Goal: Task Accomplishment & Management: Manage account settings

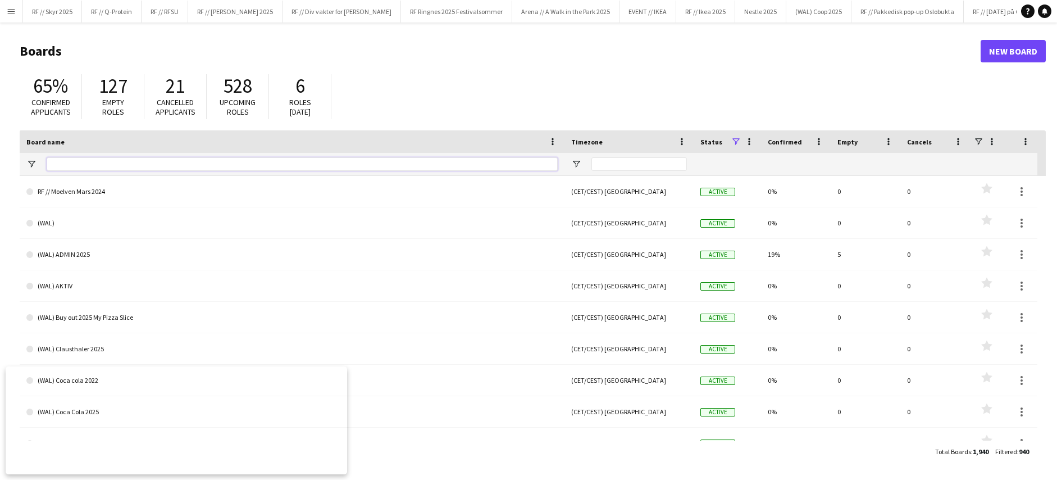
click at [74, 158] on input "Board name Filter Input" at bounding box center [302, 163] width 511 height 13
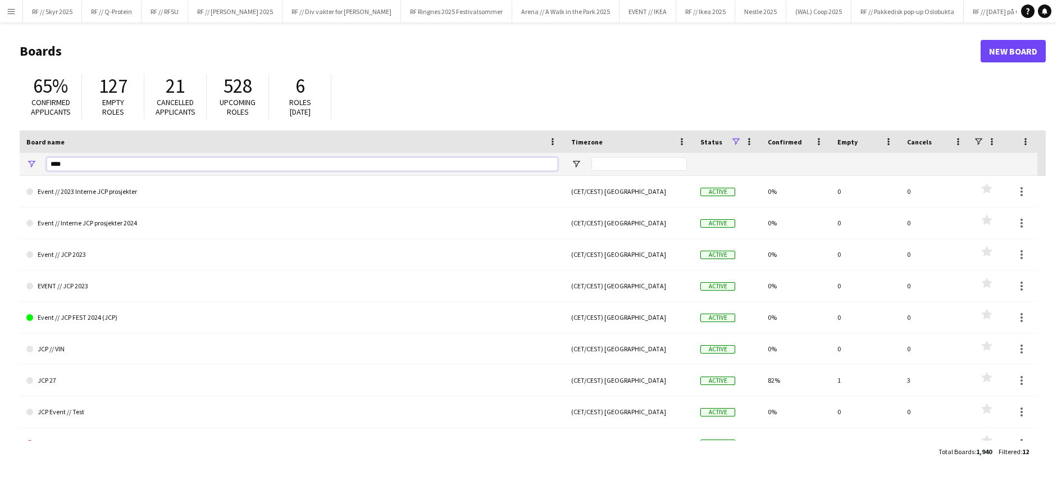
click at [53, 166] on input "***" at bounding box center [302, 163] width 511 height 13
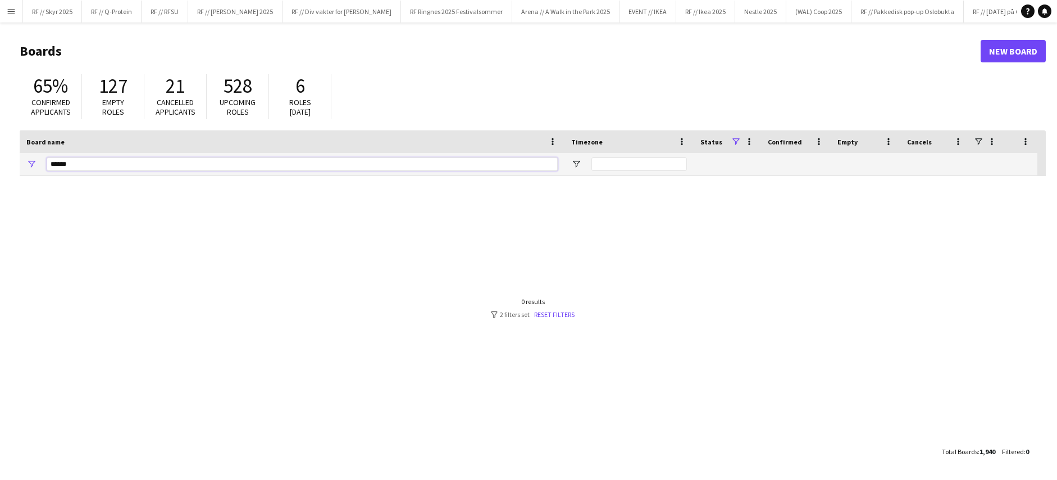
drag, startPoint x: 91, startPoint y: 162, endPoint x: 47, endPoint y: 159, distance: 43.9
click at [47, 159] on input "*****" at bounding box center [302, 163] width 511 height 13
type input "********"
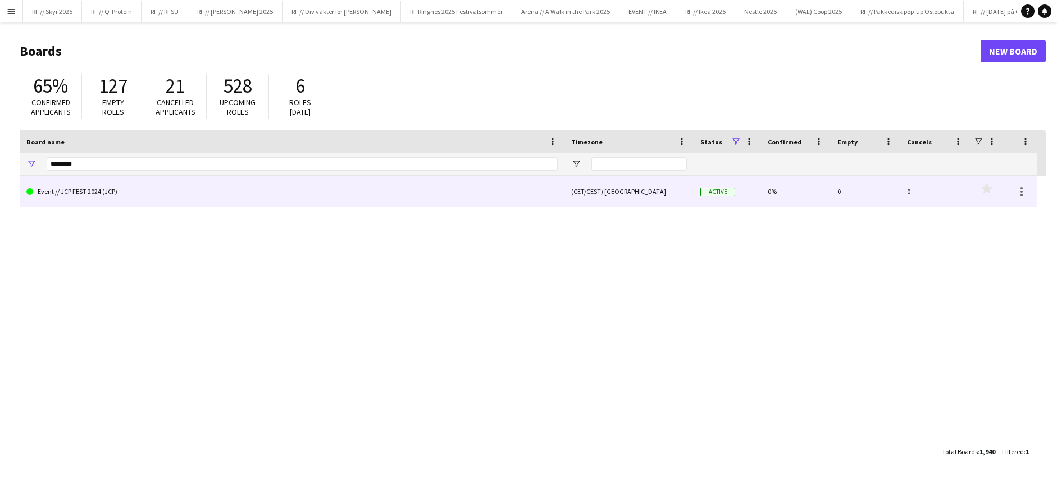
click at [239, 199] on link "Event // JCP FEST 2024 (JCP)" at bounding box center [291, 191] width 531 height 31
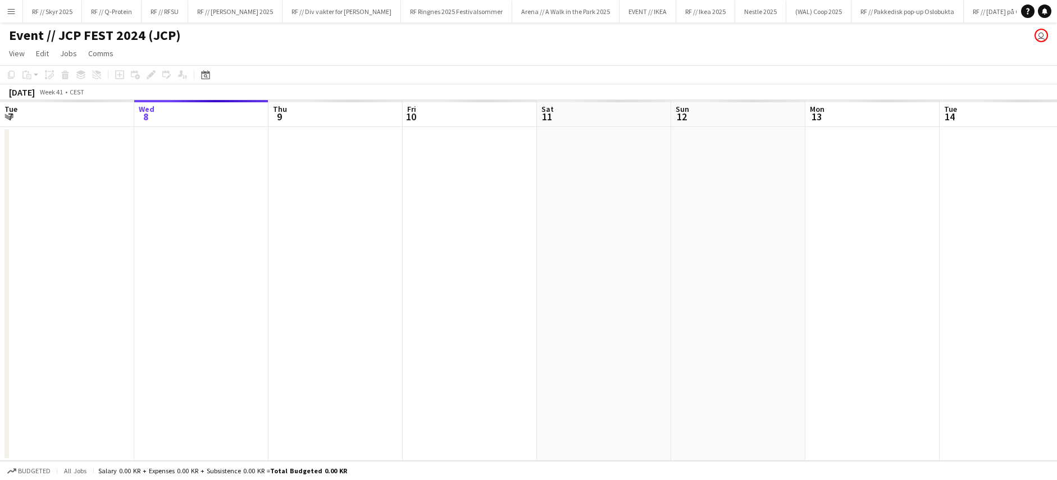
scroll to position [0, 112]
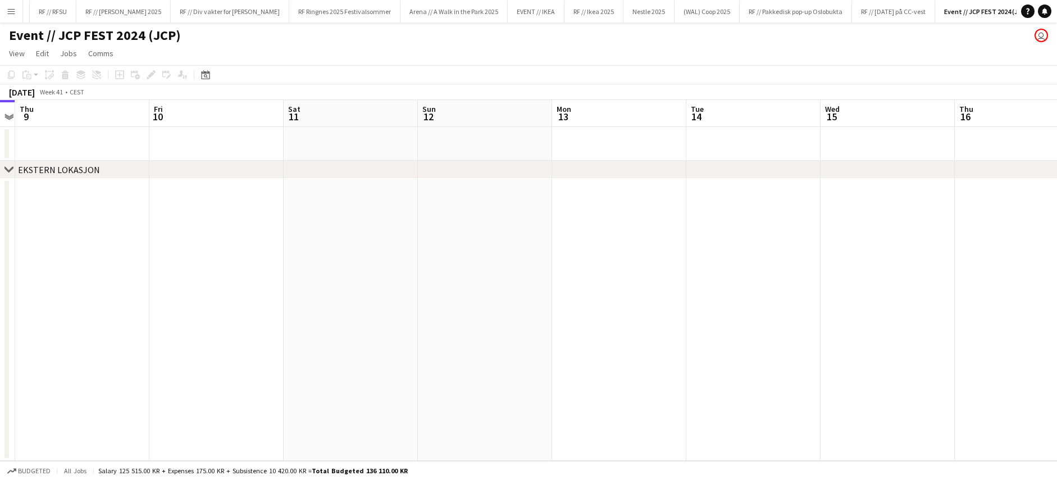
drag, startPoint x: 749, startPoint y: 283, endPoint x: 232, endPoint y: 348, distance: 521.2
click at [313, 357] on app-calendar-viewport "Mon 6 Tue 7 Wed 8 Thu 9 Fri 10 Sat 11 Sun 12 Mon 13 Tue 14 Wed 15 Thu 16 Fri 17…" at bounding box center [528, 280] width 1057 height 361
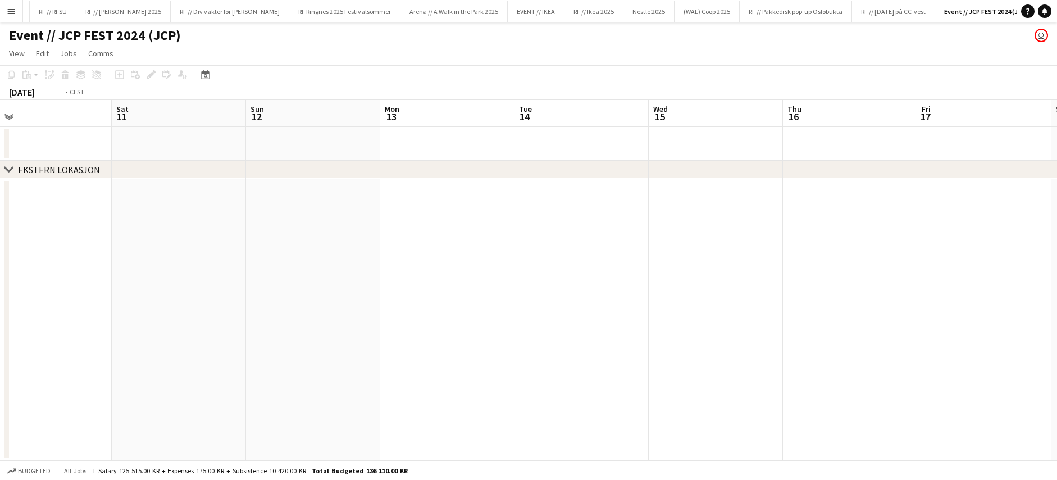
drag, startPoint x: 787, startPoint y: 288, endPoint x: 268, endPoint y: 273, distance: 519.1
click at [327, 278] on app-calendar-viewport "Wed 8 Thu 9 Fri 10 Sat 11 Sun 12 Mon 13 Tue 14 Wed 15 Thu 16 Fri 17 Sat 18 Sun …" at bounding box center [528, 280] width 1057 height 361
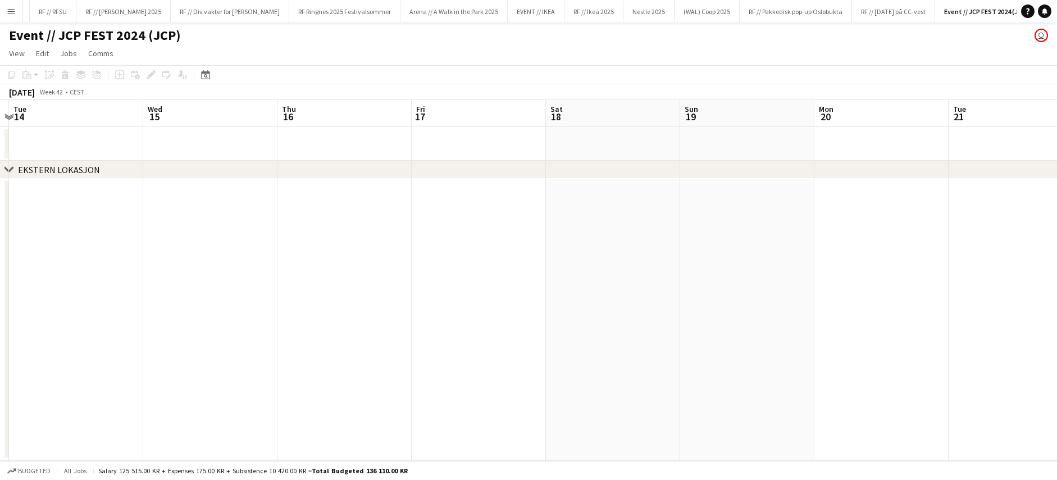
drag, startPoint x: 744, startPoint y: 249, endPoint x: 367, endPoint y: 273, distance: 377.0
click at [432, 267] on app-calendar-viewport "Sat 11 Sun 12 Mon 13 Tue 14 Wed 15 Thu 16 Fri 17 Sat 18 Sun 19 Mon 20 Tue 21 We…" at bounding box center [528, 280] width 1057 height 361
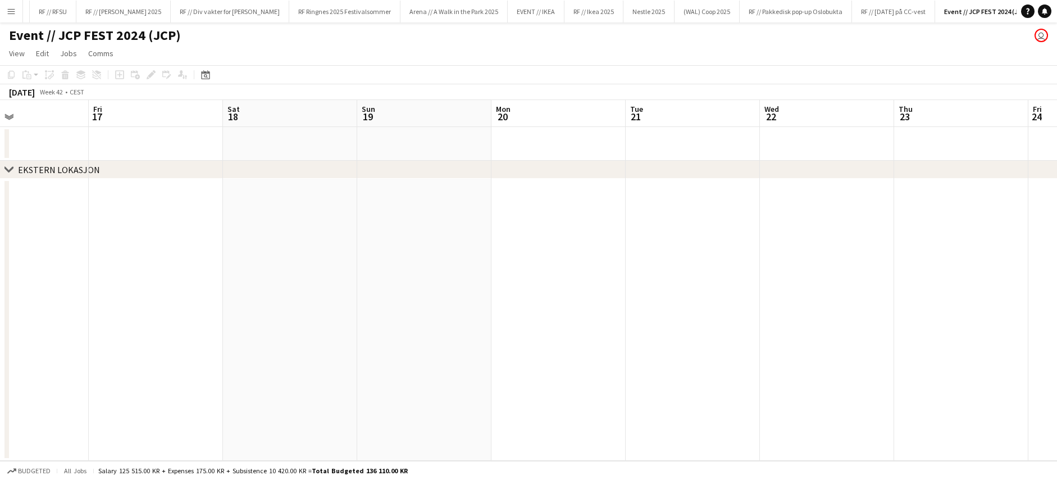
drag, startPoint x: 304, startPoint y: 276, endPoint x: 286, endPoint y: 275, distance: 17.4
click at [293, 275] on app-calendar-viewport "Mon 13 Tue 14 Wed 15 Thu 16 Fri 17 Sat 18 Sun 19 Mon 20 Tue 21 Wed 22 Thu 23 Fr…" at bounding box center [528, 280] width 1057 height 361
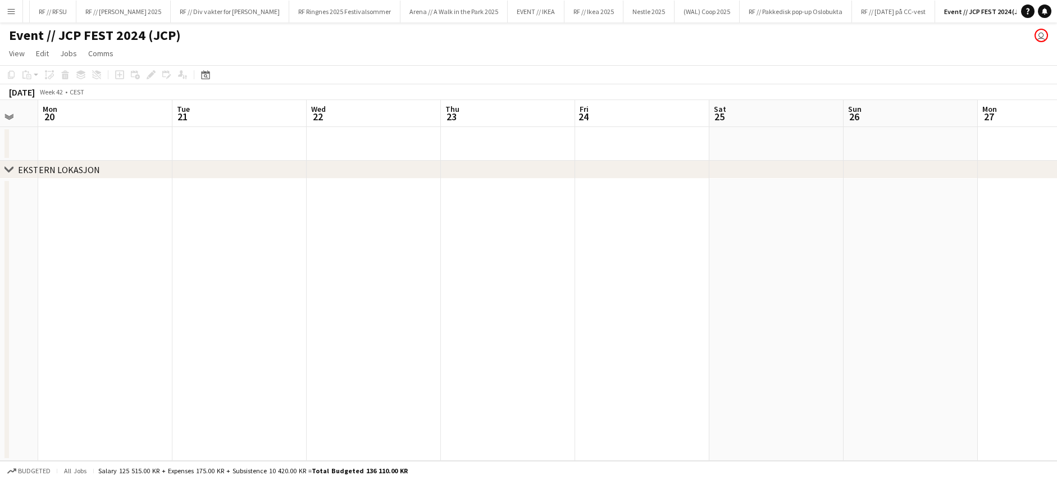
drag, startPoint x: 589, startPoint y: 267, endPoint x: 485, endPoint y: 271, distance: 104.0
click at [541, 269] on app-calendar-viewport "Fri 17 Sat 18 Sun 19 Mon 20 Tue 21 Wed 22 Thu 23 Fri 24 Sat 25 Sun 26 Mon 27 Tu…" at bounding box center [528, 280] width 1057 height 361
drag, startPoint x: 599, startPoint y: 270, endPoint x: 579, endPoint y: 279, distance: 21.9
click at [520, 274] on app-calendar-viewport "Sat 18 Sun 19 Mon 20 Tue 21 Wed 22 Thu 23 Fri 24 Sat 25 Sun 26 Mon 27 Tue 28 We…" at bounding box center [528, 280] width 1057 height 361
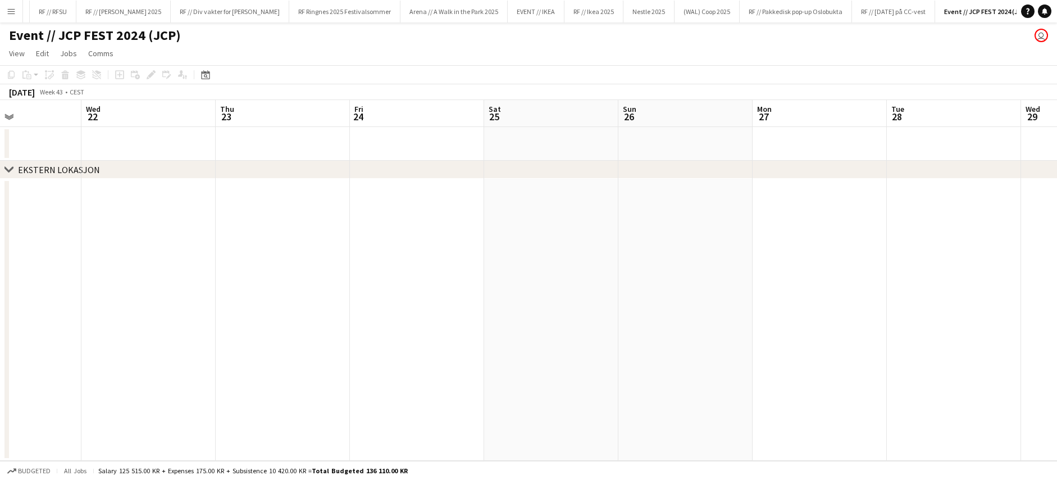
drag, startPoint x: 817, startPoint y: 270, endPoint x: 822, endPoint y: 271, distance: 5.6
click at [587, 271] on app-calendar-viewport "Sat 18 Sun 19 Mon 20 Tue 21 Wed 22 Thu 23 Fri 24 Sat 25 Sun 26 Mon 27 Tue 28 We…" at bounding box center [528, 280] width 1057 height 361
drag, startPoint x: 832, startPoint y: 269, endPoint x: 562, endPoint y: 273, distance: 269.6
click at [564, 267] on app-calendar-viewport "Mon 20 Tue 21 Wed 22 Thu 23 Fri 24 Sat 25 Sun 26 Mon 27 Tue 28 Wed 29 Thu 30 Fr…" at bounding box center [528, 280] width 1057 height 361
drag, startPoint x: 752, startPoint y: 265, endPoint x: 797, endPoint y: 262, distance: 44.5
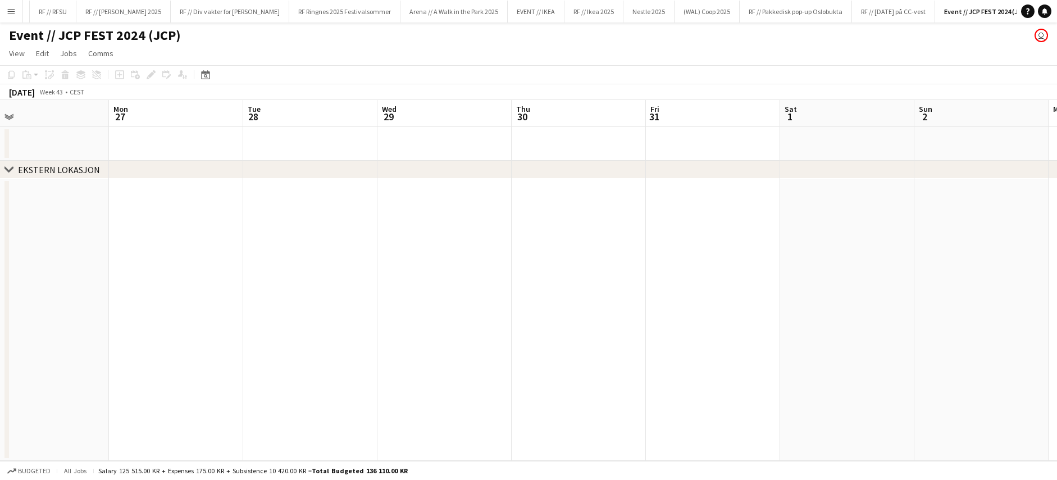
click at [617, 259] on app-calendar-viewport "Thu 23 Fri 24 Sat 25 Sun 26 Mon 27 Tue 28 Wed 29 Thu 30 Fri 31 Sat 1 Sun 2 Mon …" at bounding box center [528, 280] width 1057 height 361
drag, startPoint x: 759, startPoint y: 260, endPoint x: 586, endPoint y: 268, distance: 173.1
click at [635, 263] on app-calendar-viewport "Fri 24 Sat 25 Sun 26 Mon 27 Tue 28 Wed 29 Thu 30 Fri 31 Sat 1 Sun 2 Mon 3 Tue 4…" at bounding box center [528, 280] width 1057 height 361
drag, startPoint x: 973, startPoint y: 252, endPoint x: 640, endPoint y: 262, distance: 333.7
click at [640, 262] on app-calendar-viewport "Sat 25 Sun 26 Mon 27 Tue 28 Wed 29 Thu 30 Fri 31 Sat 1 Sun 2 Mon 3 Tue 4 Wed 5 …" at bounding box center [528, 280] width 1057 height 361
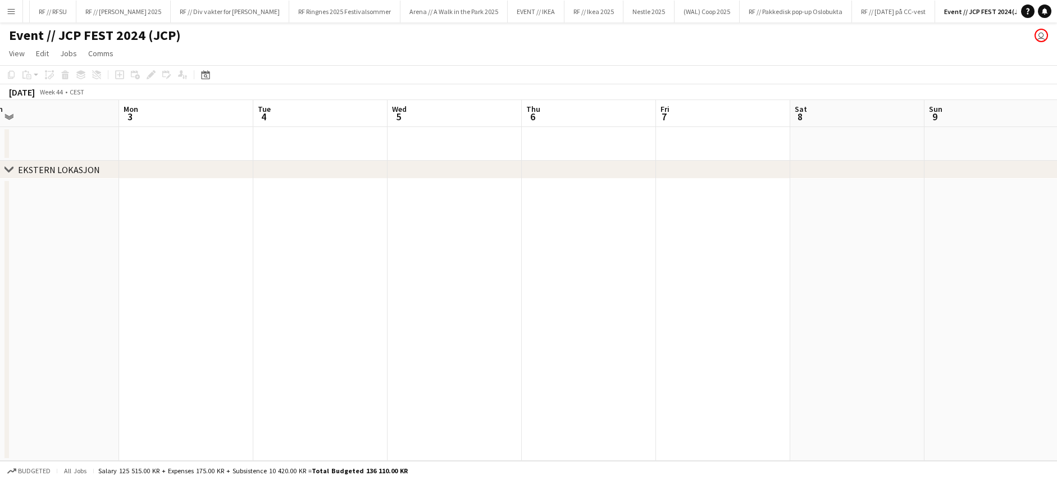
drag, startPoint x: 527, startPoint y: 268, endPoint x: 575, endPoint y: 265, distance: 47.8
click at [449, 270] on app-calendar-viewport "Thu 30 Fri 31 Sat 1 Sun 2 Mon 3 Tue 4 Wed 5 Thu 6 Fri 7 Sat 8 Sun 9 Mon 10 Tue …" at bounding box center [528, 280] width 1057 height 361
drag, startPoint x: 795, startPoint y: 262, endPoint x: 289, endPoint y: 276, distance: 506.2
click at [289, 276] on app-calendar-viewport "Thu 30 Fri 31 Sat 1 Sun 2 Mon 3 Tue 4 Wed 5 Thu 6 Fri 7 Sat 8 Sun 9 Mon 10 Tue …" at bounding box center [528, 280] width 1057 height 361
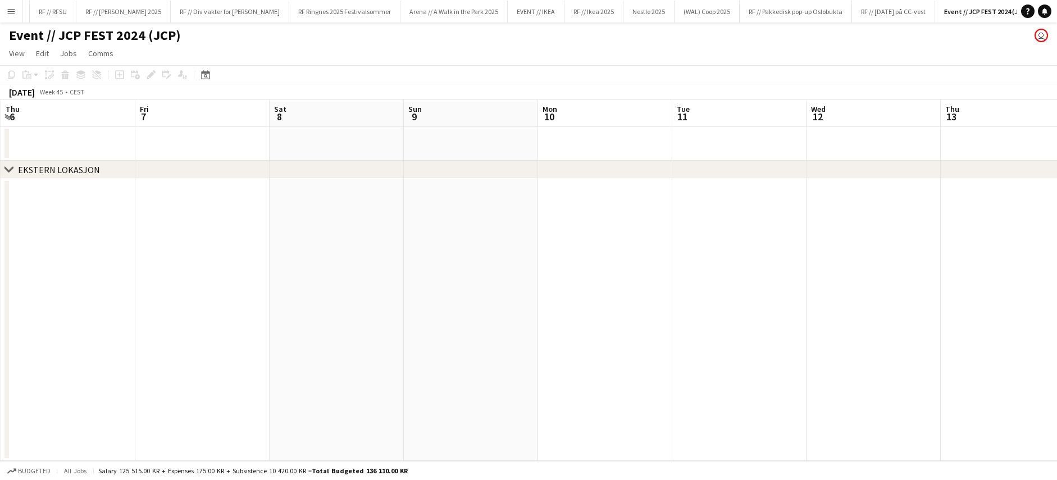
click at [8, 14] on app-icon "Menu" at bounding box center [11, 11] width 9 height 9
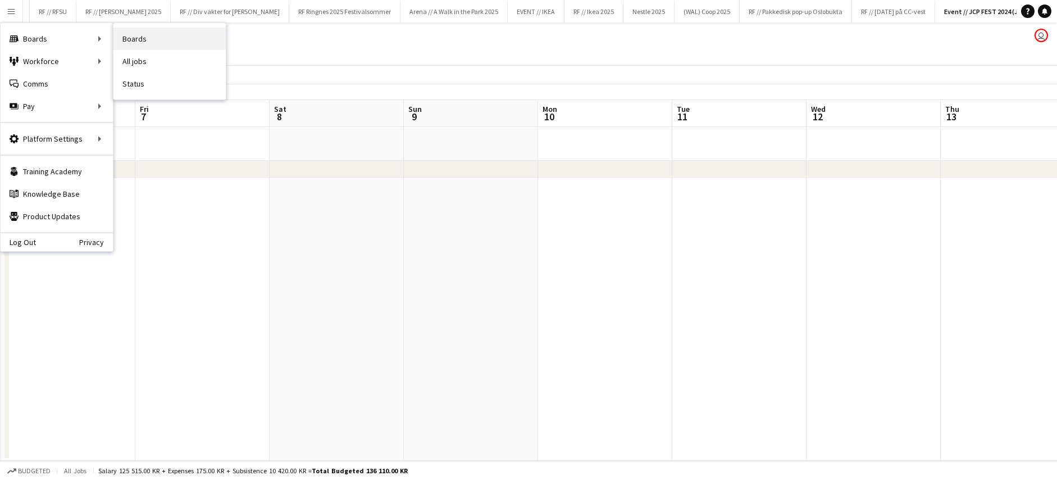
click at [159, 39] on link "Boards" at bounding box center [169, 39] width 112 height 22
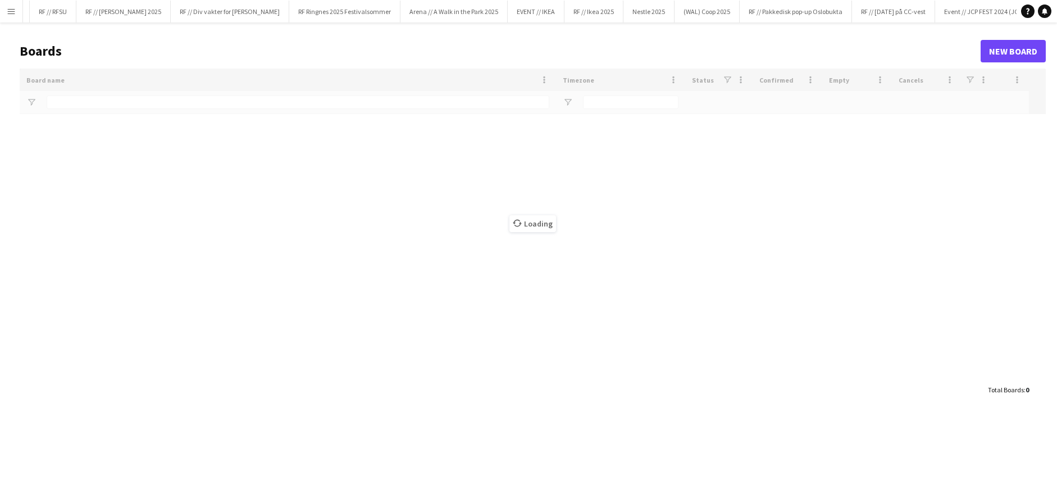
scroll to position [0, 110]
type input "********"
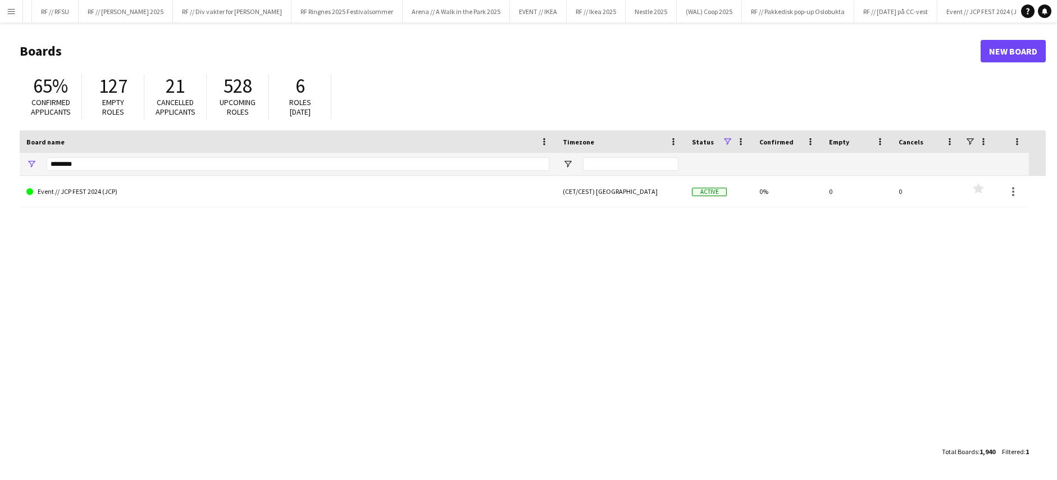
click at [18, 14] on button "Menu" at bounding box center [11, 11] width 22 height 22
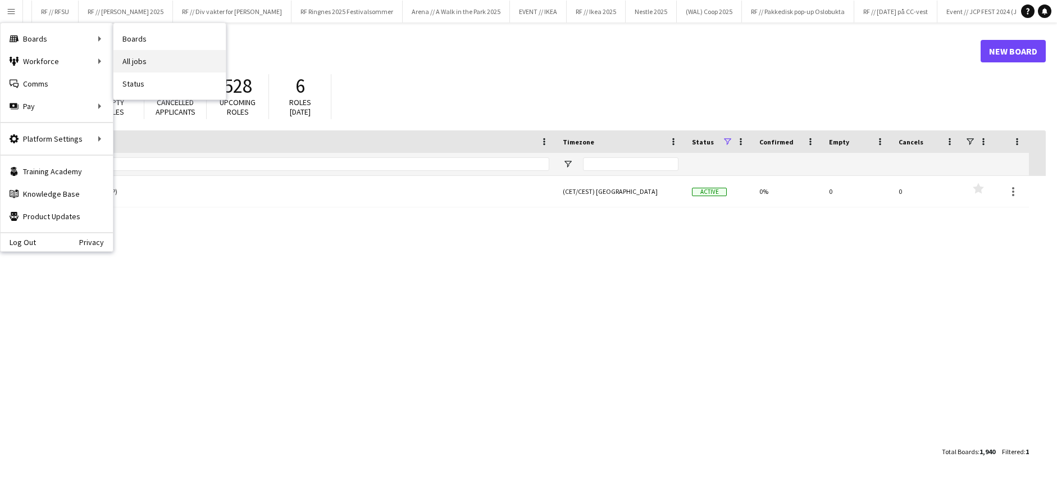
click at [151, 56] on link "All jobs" at bounding box center [169, 61] width 112 height 22
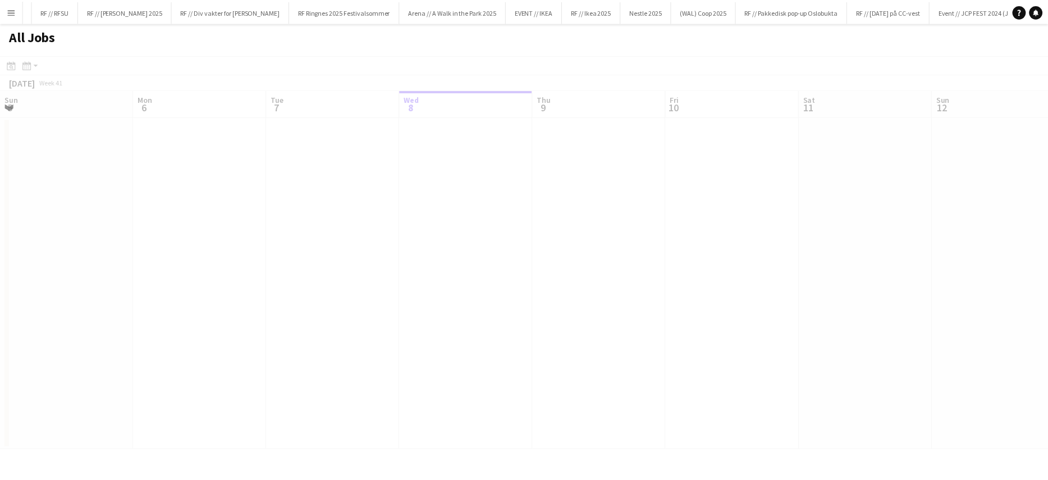
scroll to position [0, 268]
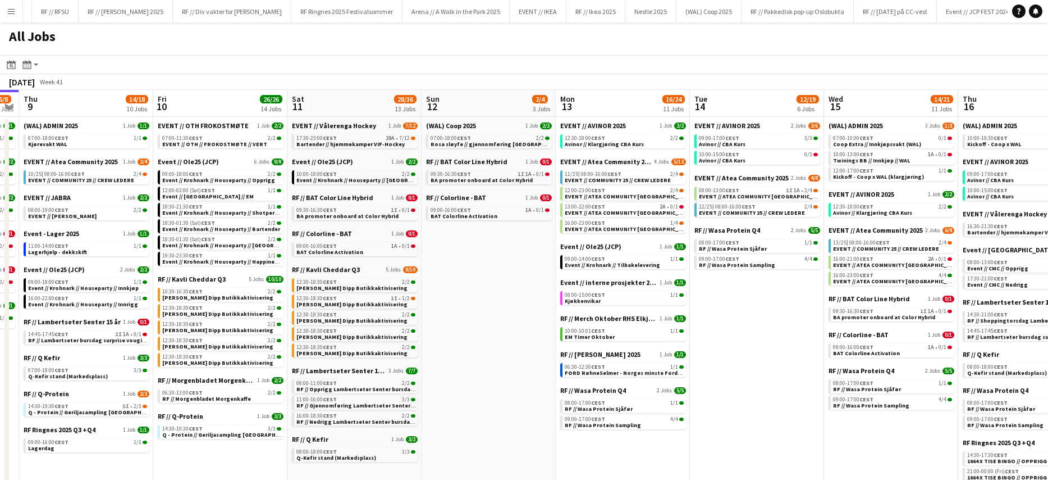
drag, startPoint x: 582, startPoint y: 313, endPoint x: -20, endPoint y: 312, distance: 602.6
click at [0, 312] on html "Menu Boards Boards Boards All jobs Status Workforce Workforce My Workforce Recr…" at bounding box center [524, 308] width 1048 height 617
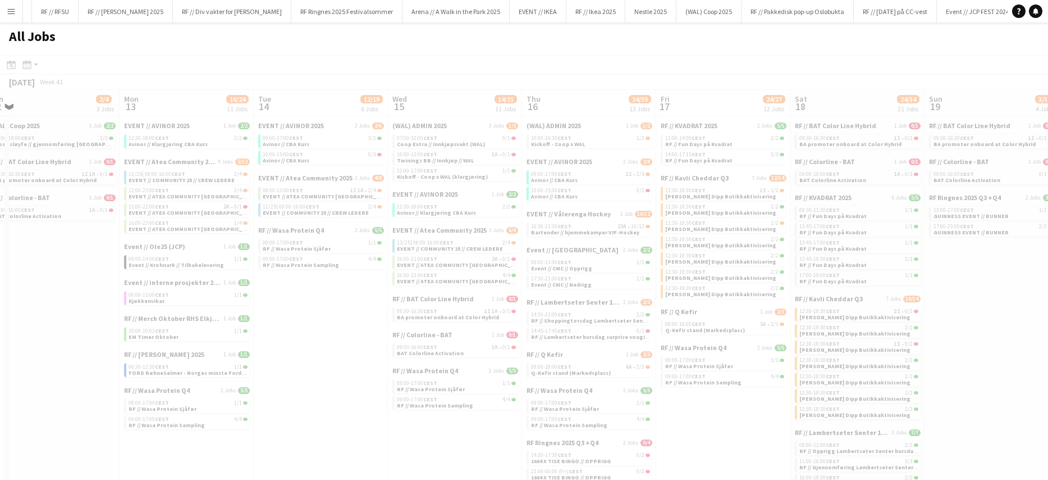
drag, startPoint x: 758, startPoint y: 263, endPoint x: 564, endPoint y: 266, distance: 193.8
click at [564, 266] on div at bounding box center [524, 352] width 1048 height 594
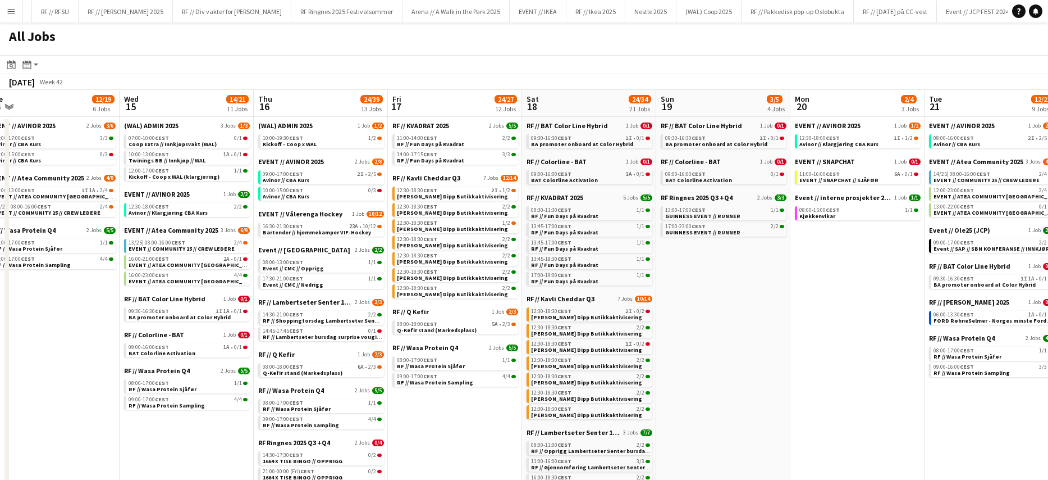
scroll to position [0, 401]
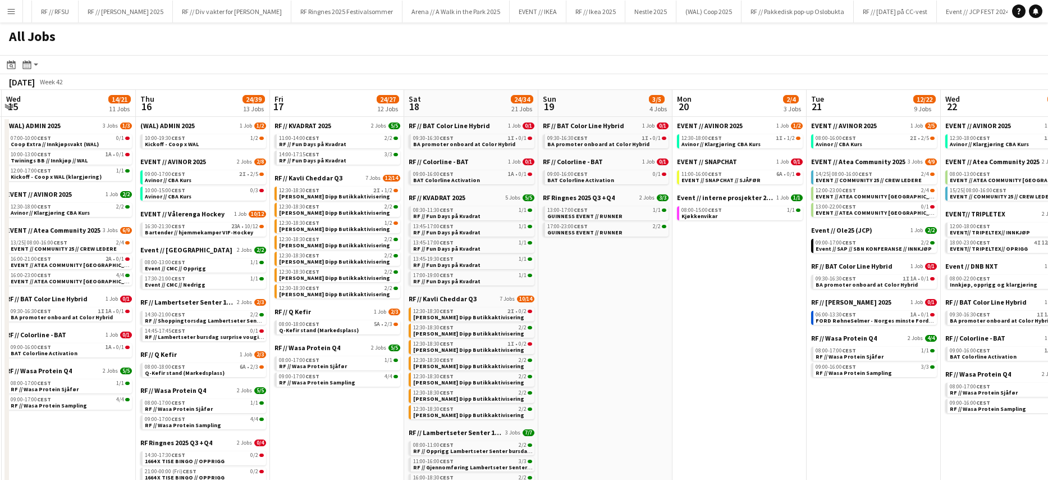
click at [59, 288] on app-all-jobs "All Jobs Date picker [DATE] [DATE] [DATE] M [DATE] T [DATE] W [DATE] T [DATE] F…" at bounding box center [524, 319] width 1048 height 594
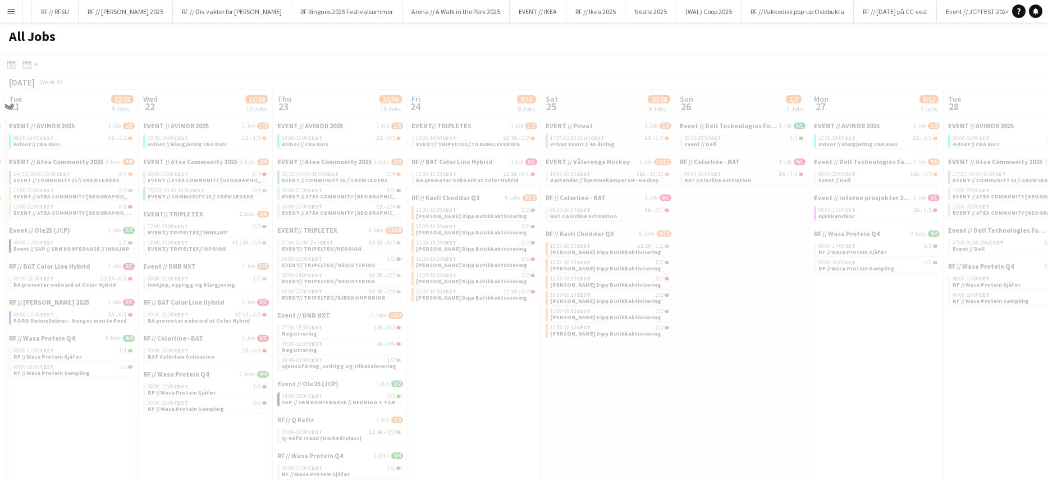
drag, startPoint x: 1000, startPoint y: 338, endPoint x: 314, endPoint y: 359, distance: 686.0
click at [221, 367] on app-all-jobs "All Jobs Date picker [DATE] [DATE] [DATE] M [DATE] T [DATE] W [DATE] T [DATE] F…" at bounding box center [524, 319] width 1048 height 594
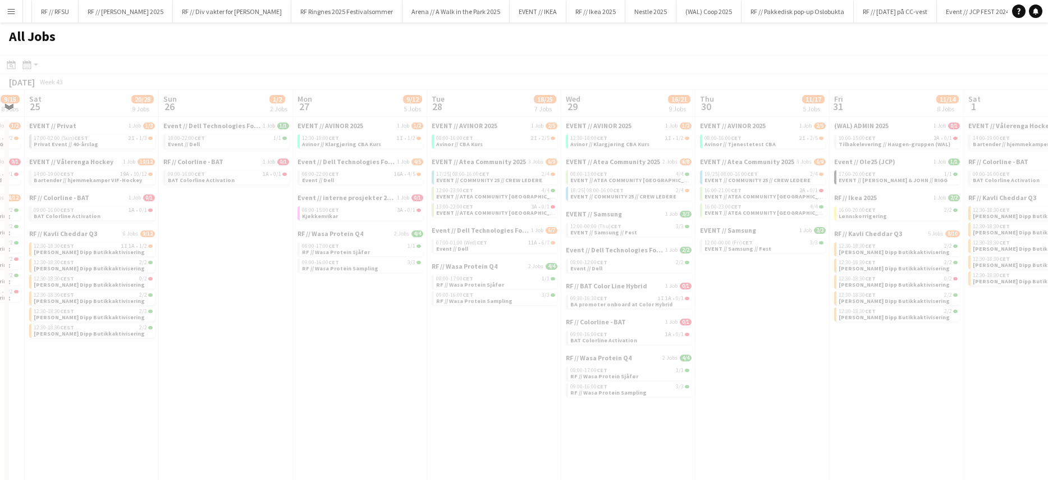
scroll to position [0, 379]
drag, startPoint x: 894, startPoint y: 326, endPoint x: 473, endPoint y: 300, distance: 421.4
click at [414, 300] on app-all-jobs "All Jobs Date picker [DATE] [DATE] [DATE] M [DATE] T [DATE] W [DATE] T [DATE] F…" at bounding box center [524, 319] width 1048 height 594
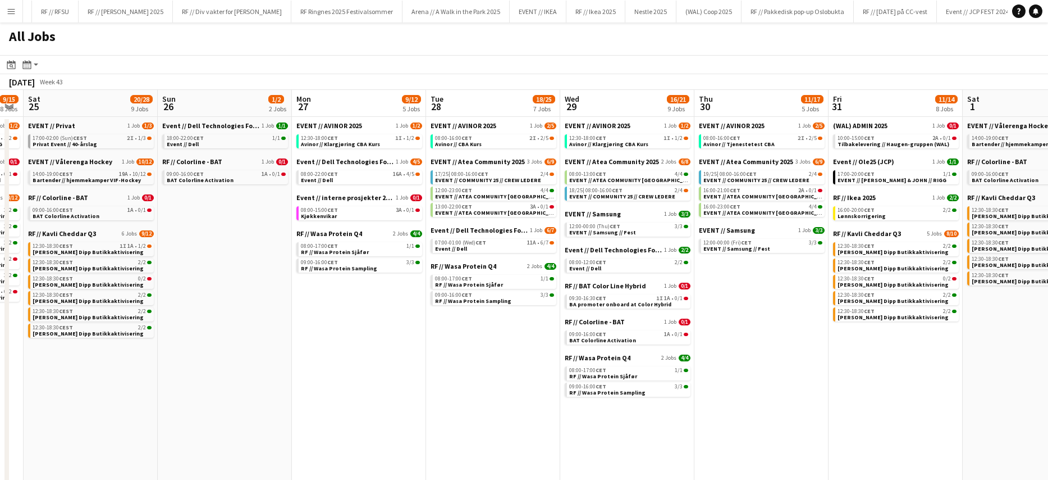
drag, startPoint x: 851, startPoint y: 321, endPoint x: 741, endPoint y: 327, distance: 110.8
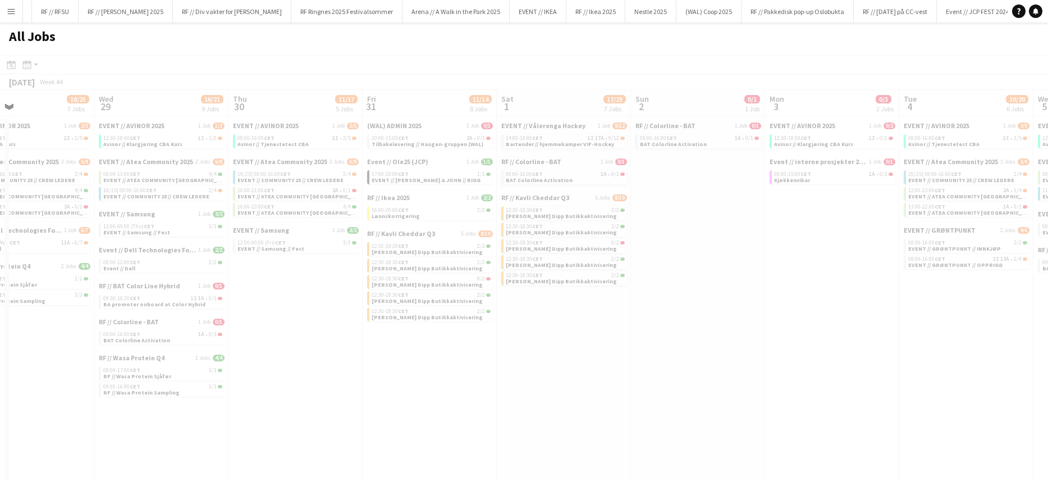
drag, startPoint x: 879, startPoint y: 357, endPoint x: 483, endPoint y: 342, distance: 396.8
click at [395, 344] on app-all-jobs "All Jobs Date picker [DATE] [DATE] [DATE] M [DATE] T [DATE] W [DATE] T [DATE] F…" at bounding box center [524, 319] width 1048 height 594
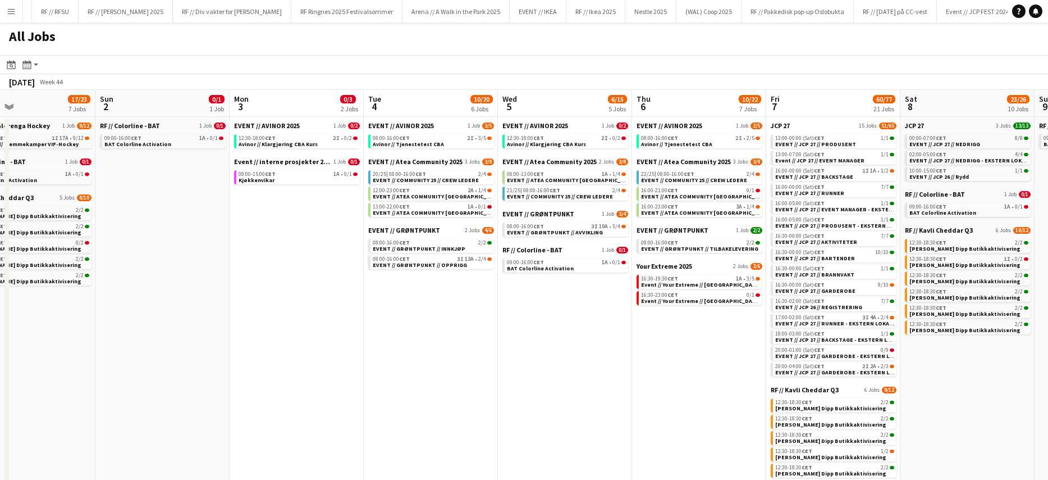
drag, startPoint x: 822, startPoint y: 330, endPoint x: 381, endPoint y: 337, distance: 440.9
click at [381, 337] on app-calendar-viewport "Wed 29 16/21 9 Jobs Thu 30 11/17 5 Jobs Fri 31 11/14 8 Jobs Sat 1 17/23 7 Jobs …" at bounding box center [524, 353] width 1048 height 527
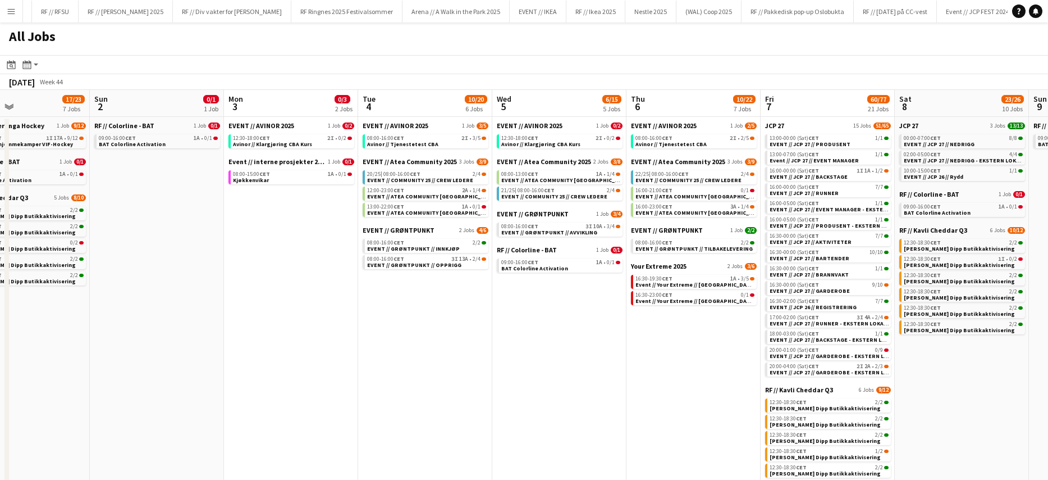
scroll to position [0, 358]
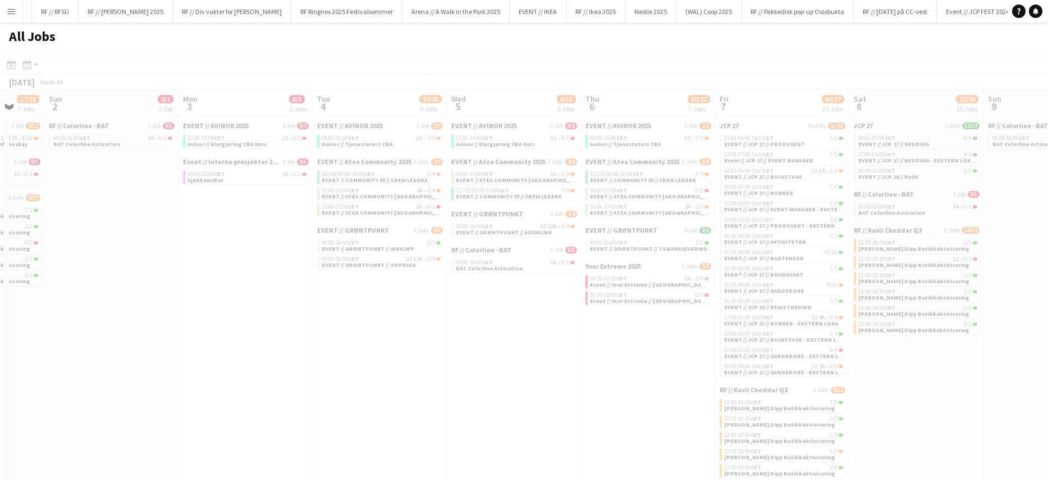
drag, startPoint x: 713, startPoint y: 314, endPoint x: 358, endPoint y: 327, distance: 355.1
click at [358, 327] on app-all-jobs "All Jobs Date picker [DATE] [DATE] [DATE] M [DATE] T [DATE] W [DATE] T [DATE] F…" at bounding box center [524, 319] width 1048 height 594
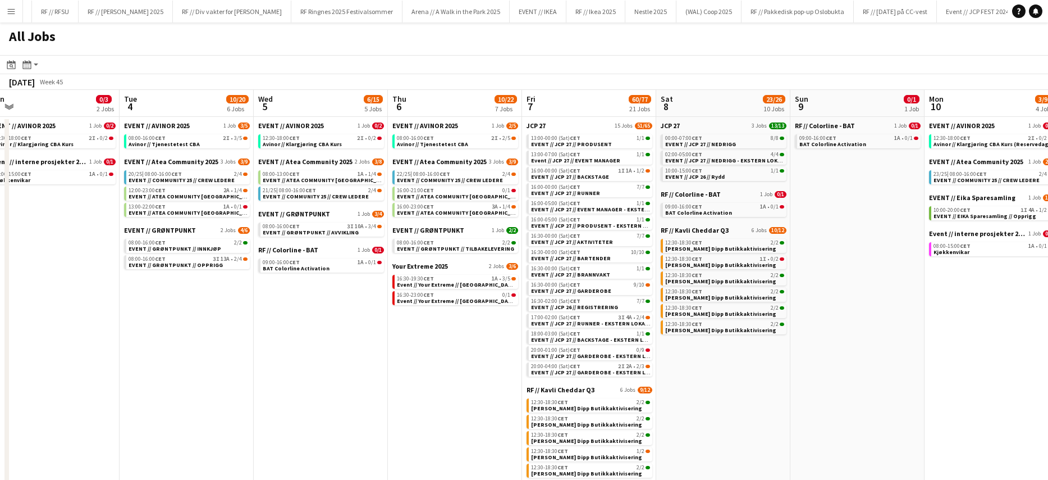
drag, startPoint x: 411, startPoint y: 336, endPoint x: 208, endPoint y: 328, distance: 202.9
click at [208, 328] on app-calendar-viewport "Fri 31 11/14 8 Jobs Sat 1 17/23 7 Jobs Sun 2 0/1 1 Job Mon 3 0/3 2 Jobs Tue 4 1…" at bounding box center [524, 353] width 1048 height 527
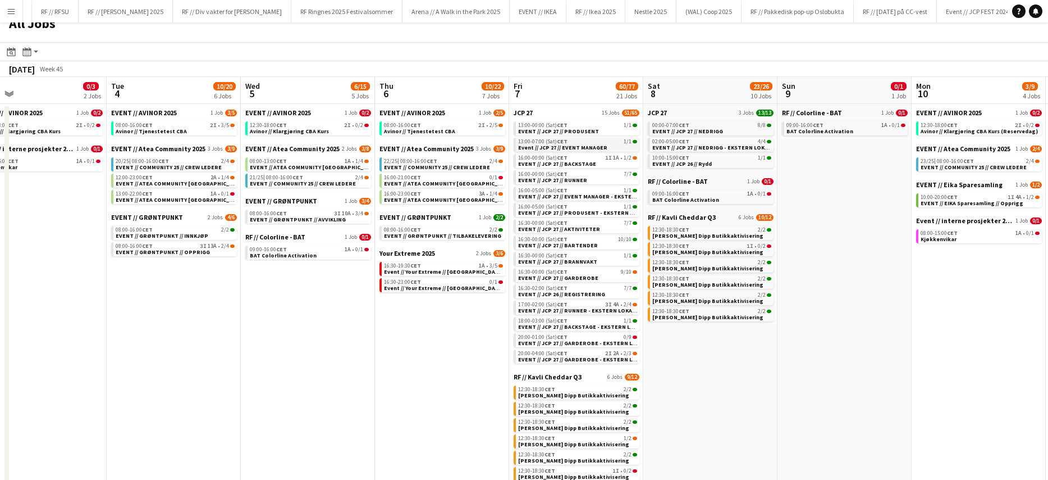
scroll to position [14, 0]
click at [544, 135] on app-calendar-brief-board "JCP 27 15 Jobs 51/65 13:00-00:00 (Sat) CET 1/1 EVENT // JCP 27 // PRODUSENT 13:…" at bounding box center [577, 234] width 126 height 255
click at [546, 127] on span "EVENT // JCP 27 // PRODUSENT" at bounding box center [558, 129] width 81 height 7
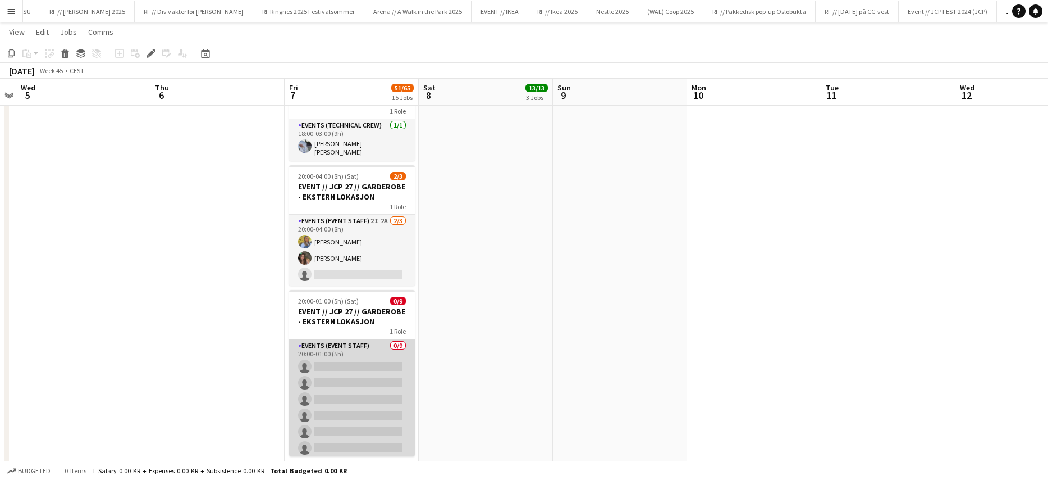
click at [330, 389] on app-card-role "Events (Event Staff) 0/9 20:00-01:00 (5h) single-neutral-actions single-neutral…" at bounding box center [352, 423] width 126 height 168
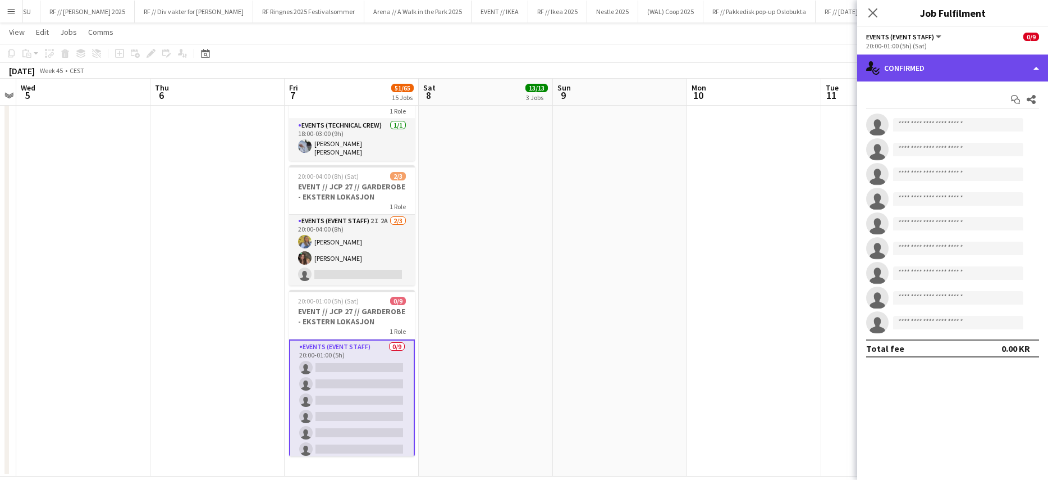
click at [917, 61] on div "single-neutral-actions-check-2 Confirmed" at bounding box center [953, 67] width 191 height 27
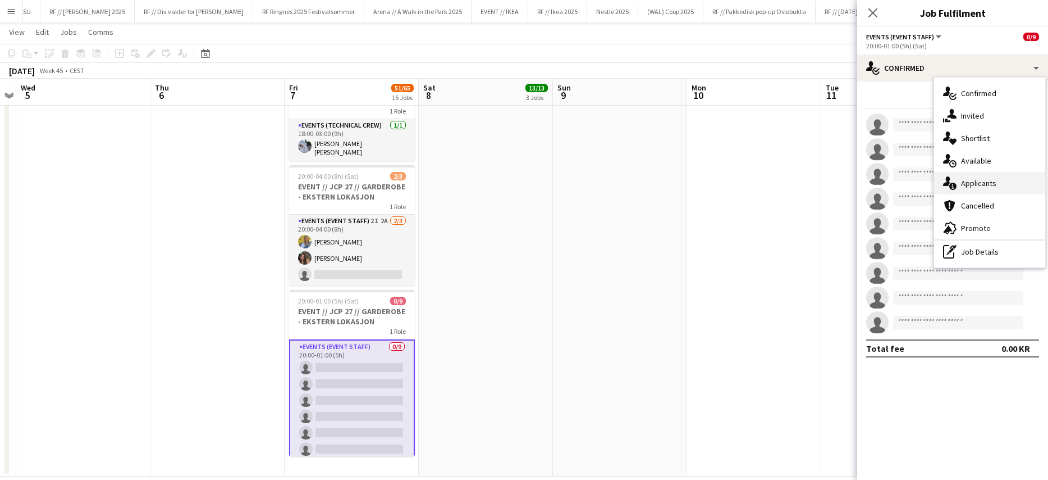
click at [997, 187] on div "single-neutral-actions-information Applicants" at bounding box center [989, 183] width 111 height 22
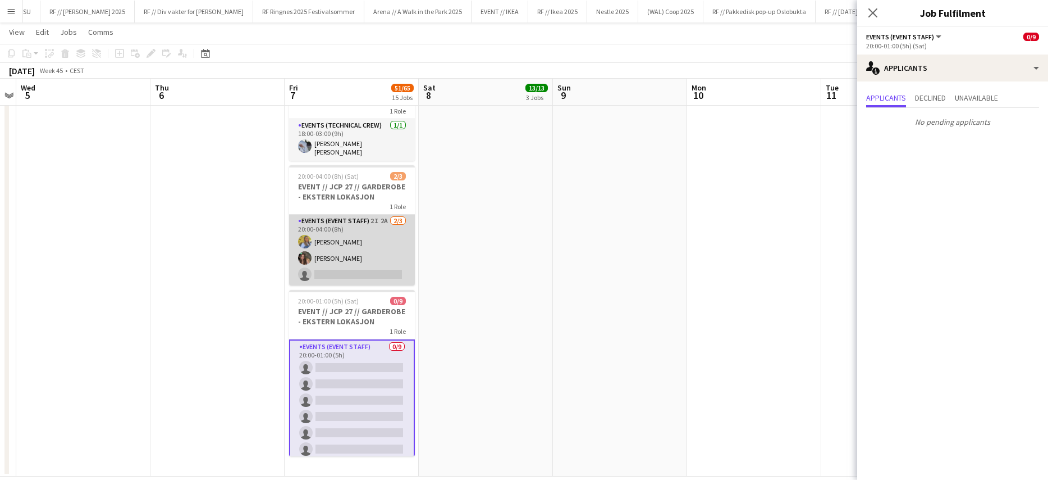
click at [336, 265] on app-card-role "Events (Event Staff) 2I 2A 2/3 20:00-04:00 (8h) Sigrid Bolstad-Aagesen Rafaela …" at bounding box center [352, 250] width 126 height 71
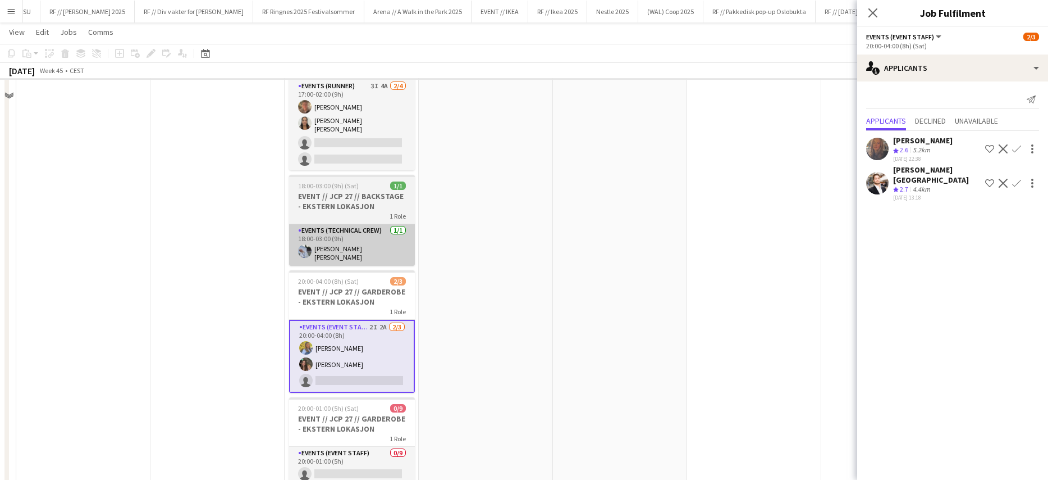
scroll to position [1538, 0]
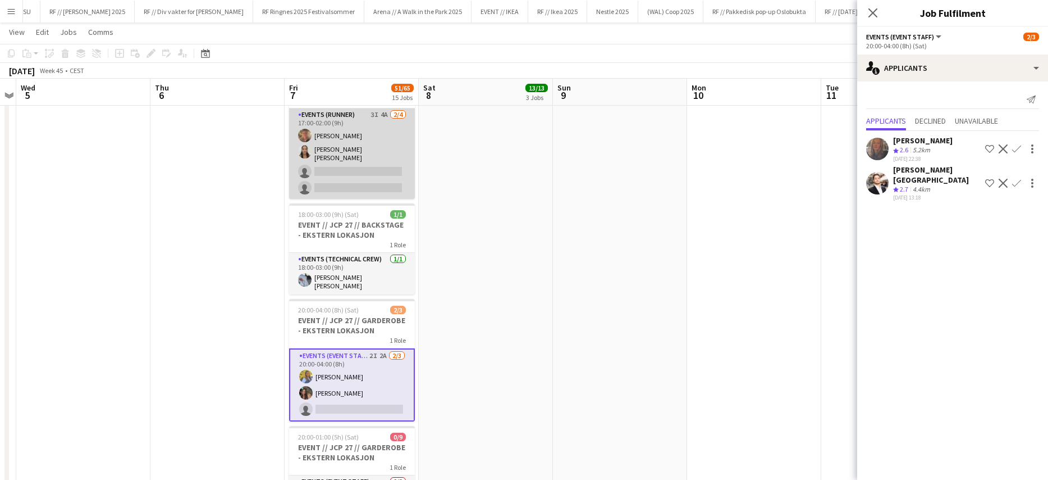
click at [350, 184] on app-card-role "Events (Runner) 3I 4A 2/4 17:00-02:00 (9h) Marius Korshavn Sørlie Kristine Dahl…" at bounding box center [352, 153] width 126 height 90
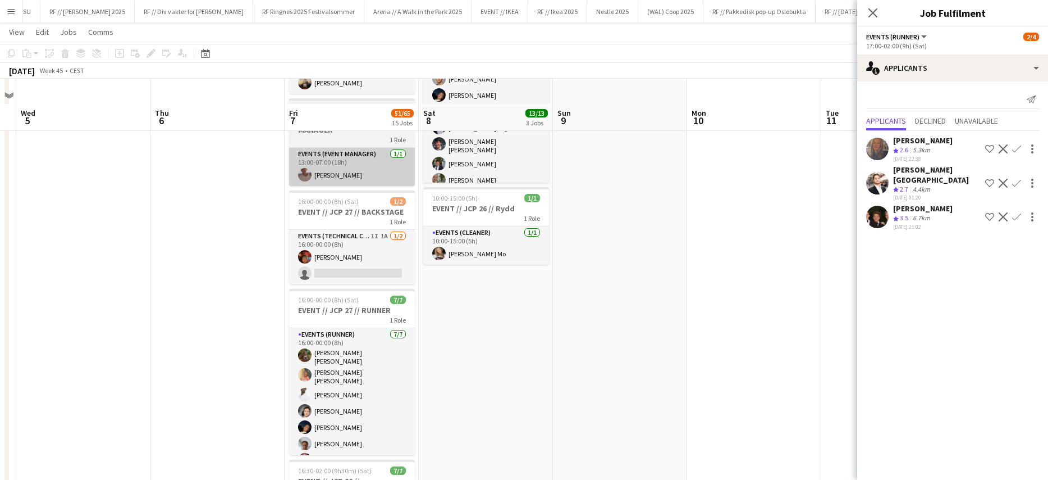
scroll to position [0, 0]
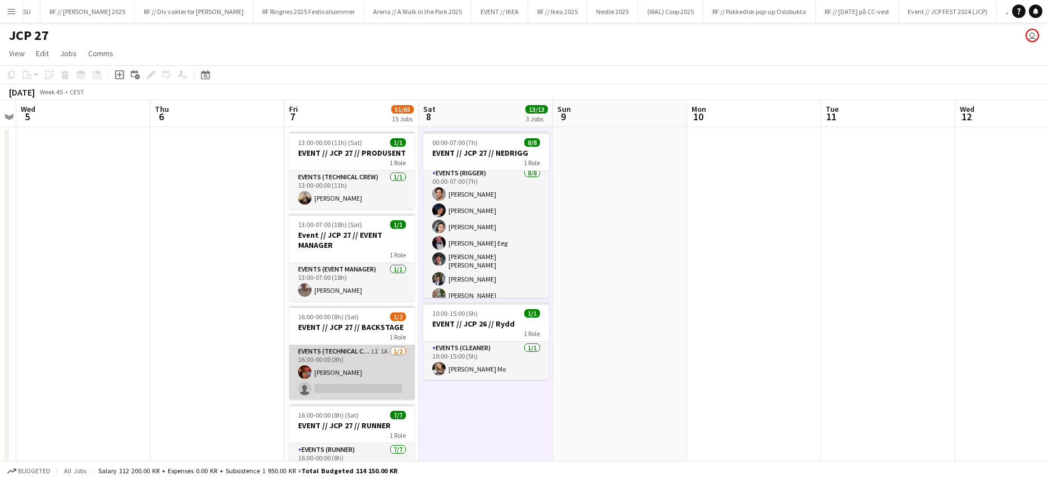
click at [341, 364] on app-card-role "Events (Technical Crew) 1I 1A 1/2 16:00-00:00 (8h) Benjamin Aven single-neutral…" at bounding box center [352, 372] width 126 height 54
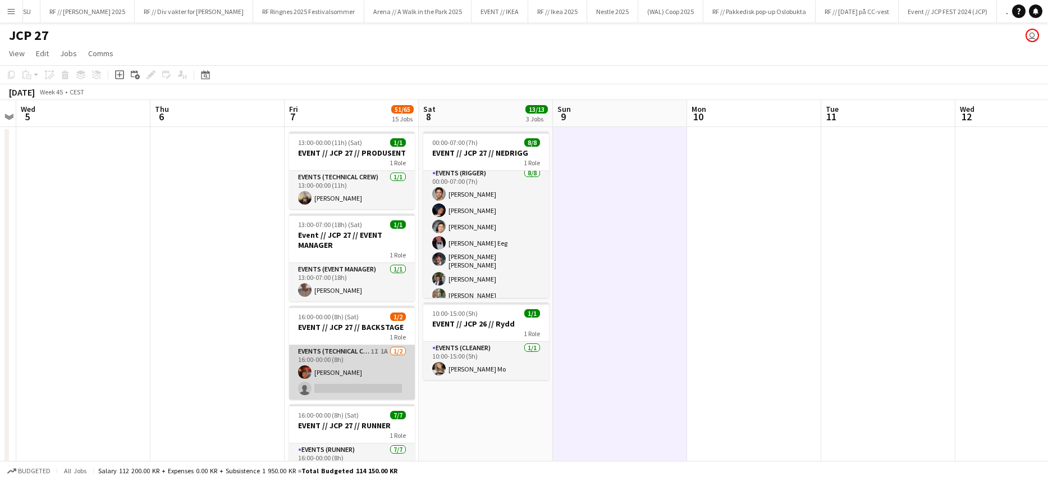
click at [329, 386] on app-card-role "Events (Technical Crew) 1I 1A 1/2 16:00-00:00 (8h) Benjamin Aven single-neutral…" at bounding box center [352, 372] width 126 height 54
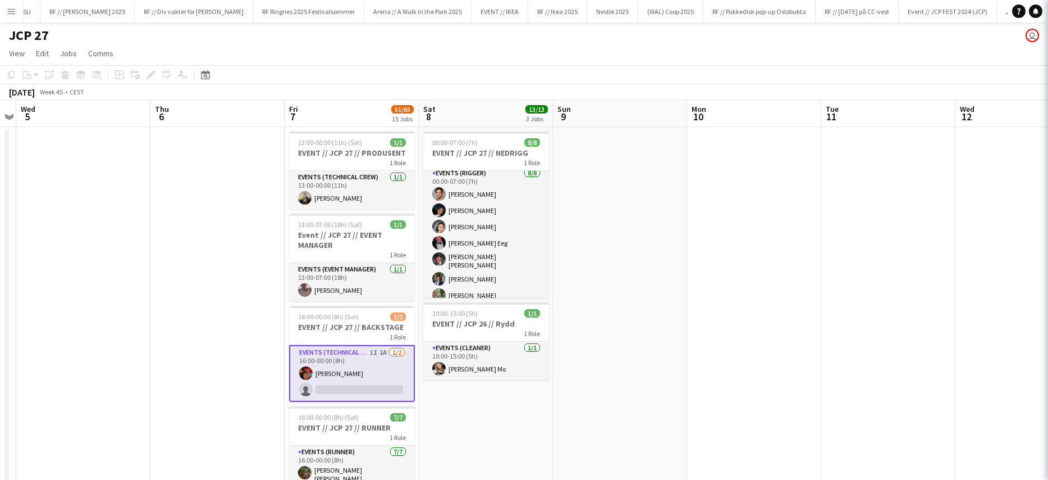
scroll to position [0, 386]
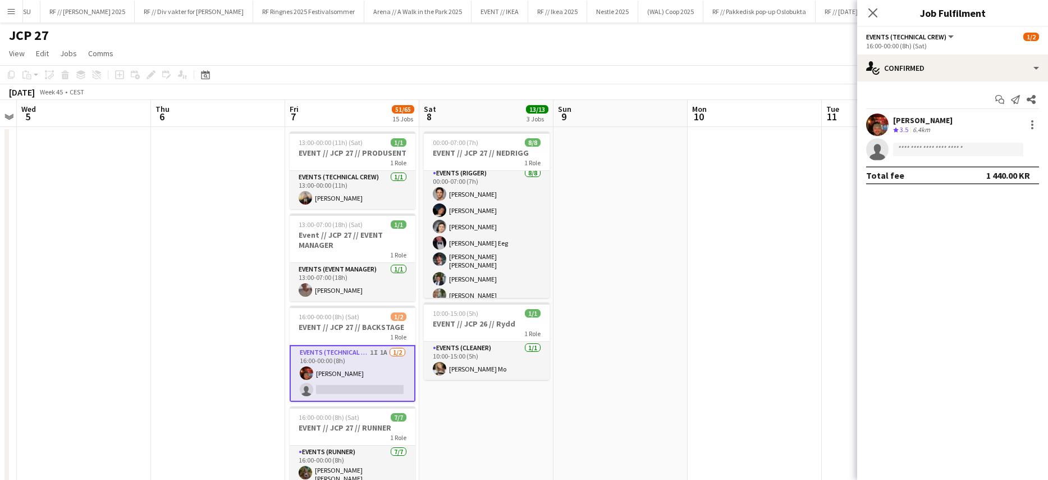
click at [875, 124] on app-user-avatar at bounding box center [877, 124] width 22 height 22
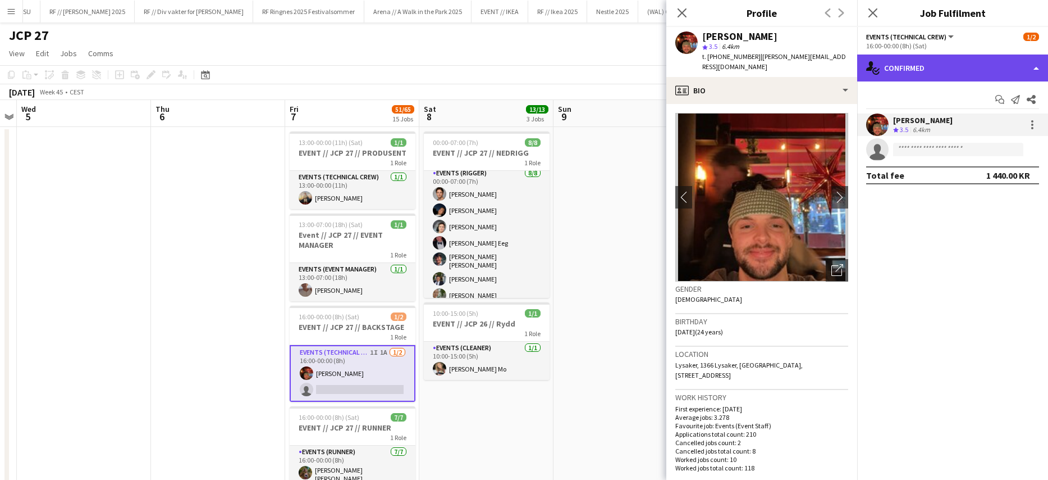
click at [939, 72] on div "single-neutral-actions-check-2 Confirmed" at bounding box center [953, 67] width 191 height 27
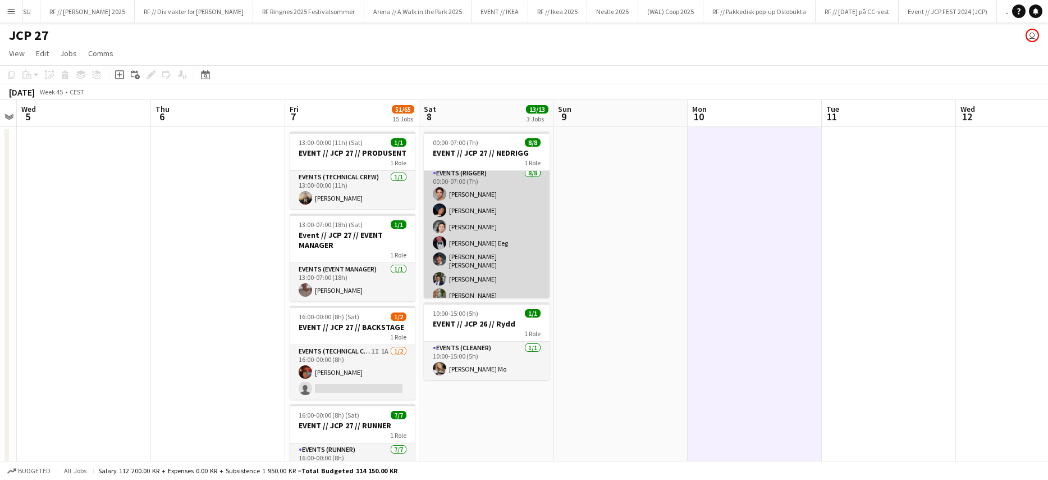
click at [507, 204] on app-card-role "Events (Rigger) 8/8 00:00-07:00 (7h) Ulrik Eeg Adrian Roddvik Eirik Aaby Birk E…" at bounding box center [487, 245] width 126 height 156
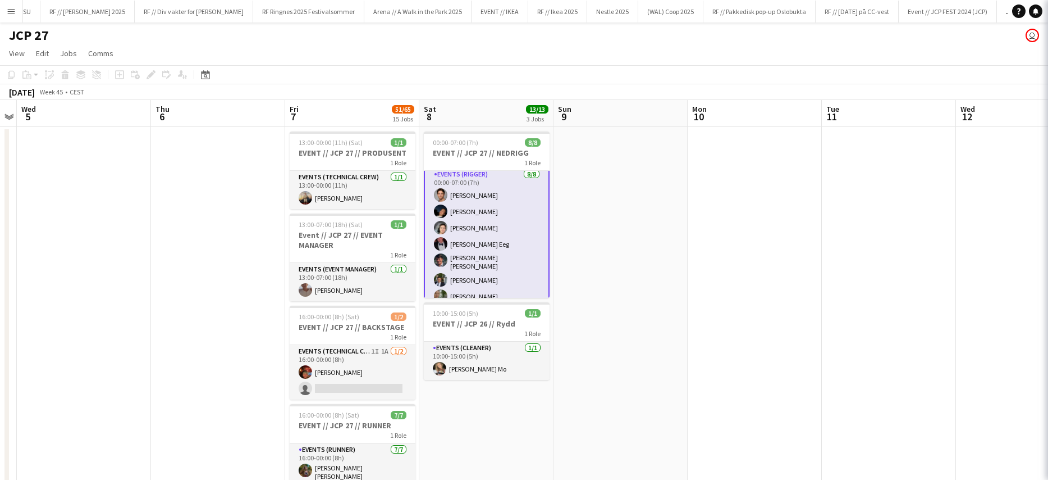
scroll to position [5, 0]
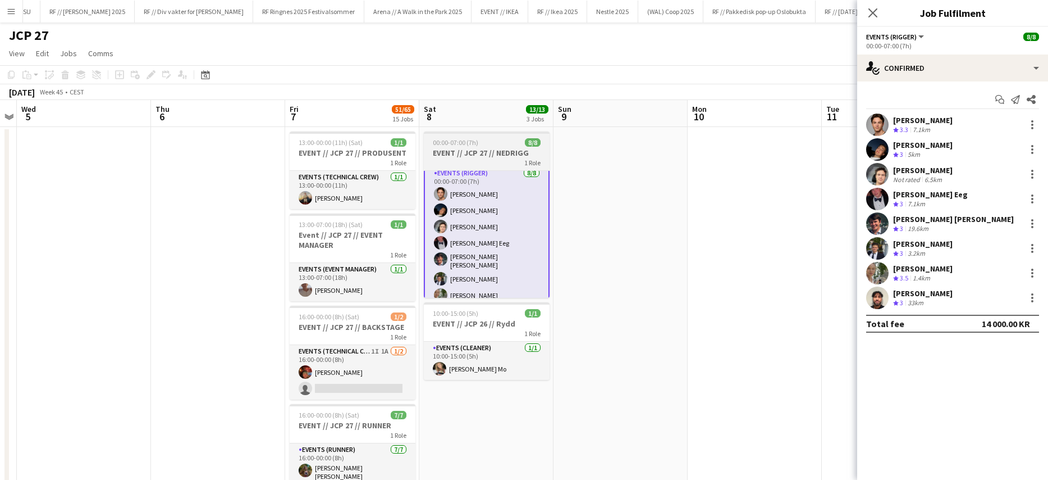
click at [539, 152] on h3 "EVENT // JCP 27 // NEDRIGG" at bounding box center [487, 153] width 126 height 10
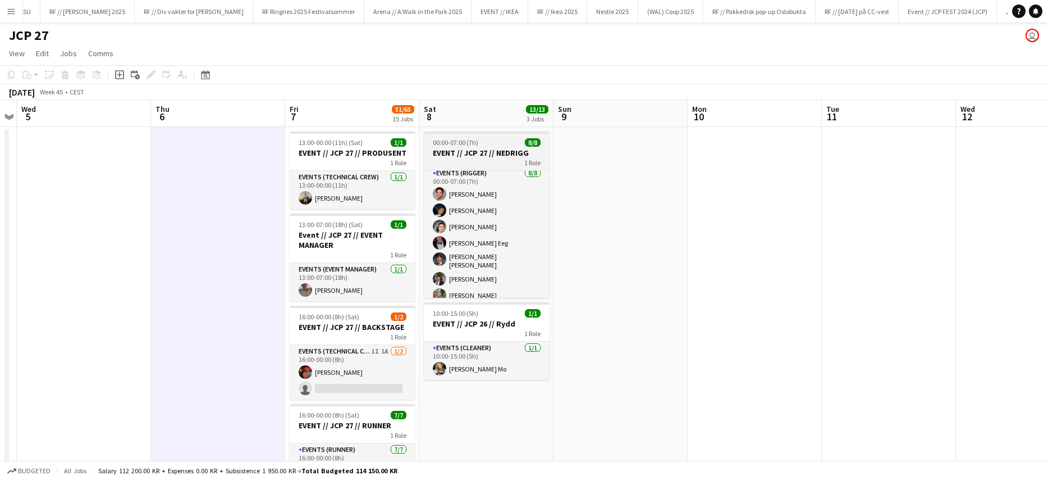
click at [530, 145] on span "8/8" at bounding box center [533, 142] width 16 height 8
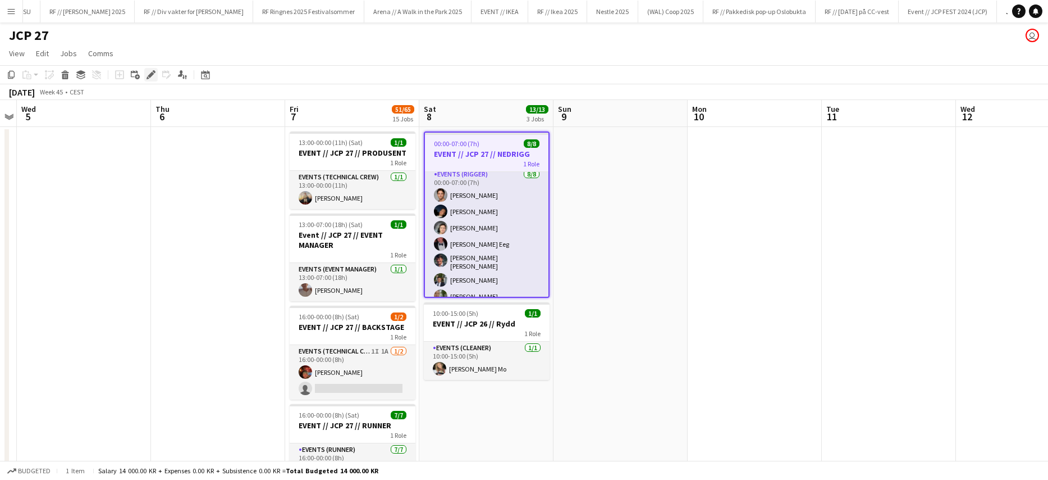
click at [152, 76] on icon "Edit" at bounding box center [151, 74] width 9 height 9
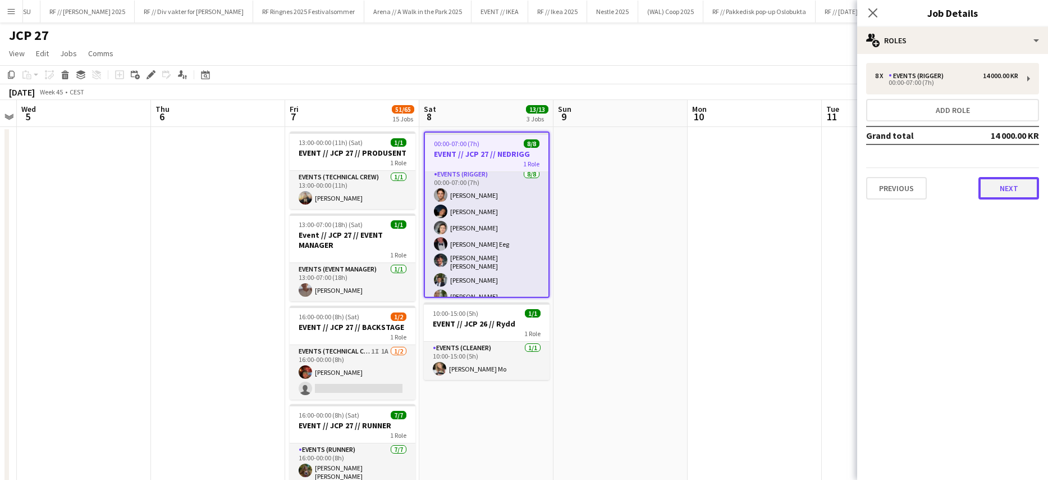
click at [999, 183] on button "Next" at bounding box center [1009, 188] width 61 height 22
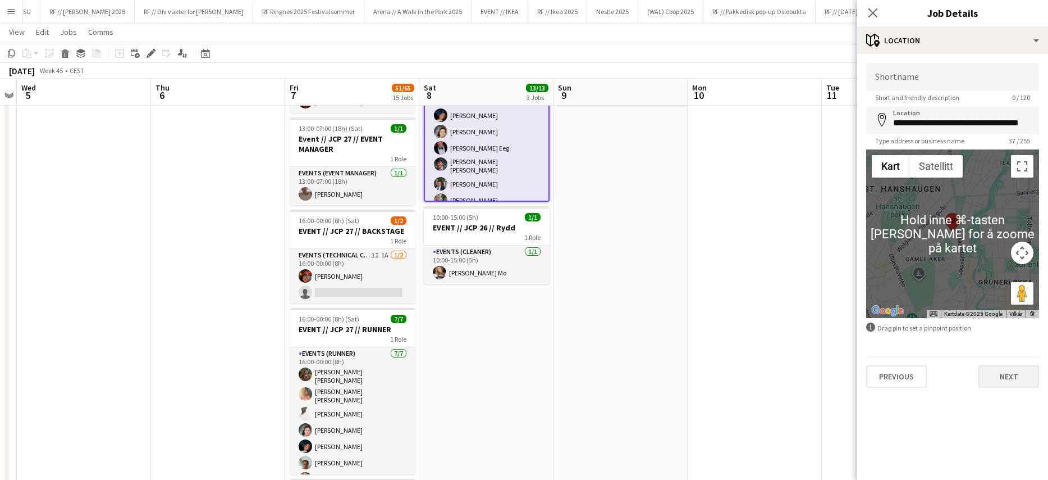
scroll to position [96, 0]
click at [1024, 374] on button "Next" at bounding box center [1009, 376] width 61 height 22
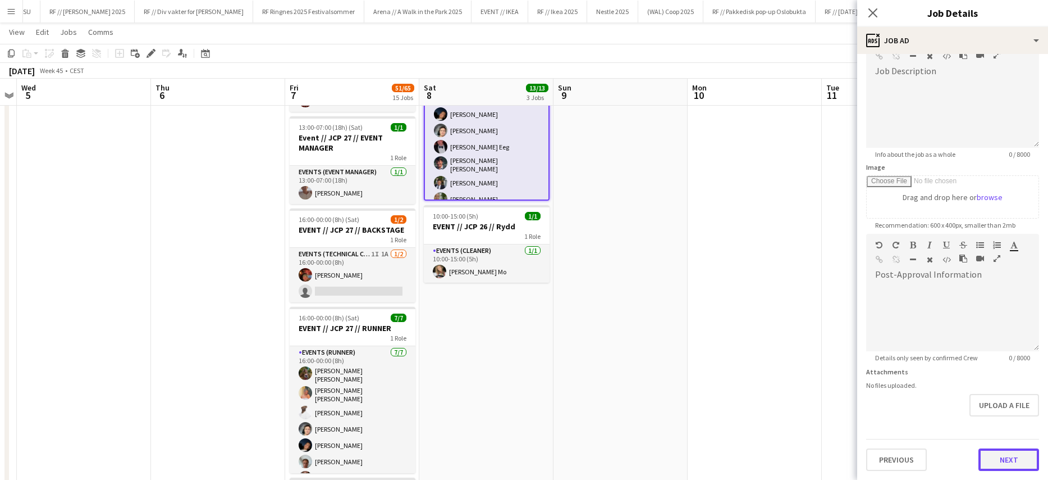
click at [1007, 425] on form "**********" at bounding box center [953, 229] width 191 height 484
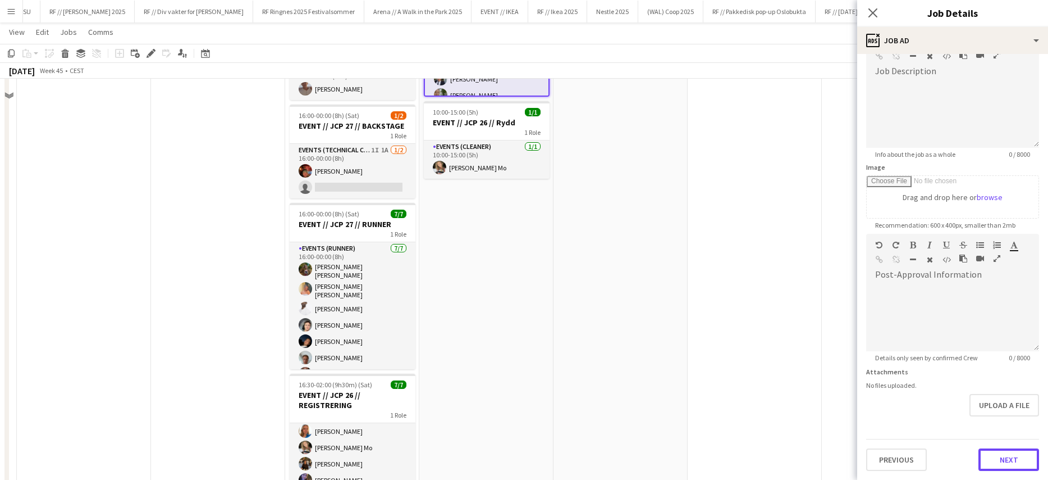
scroll to position [87, 0]
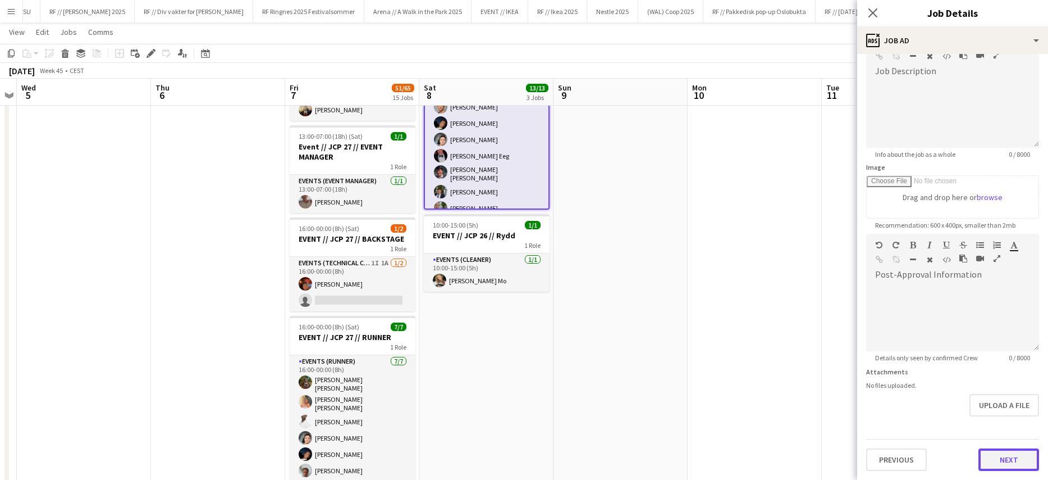
click at [997, 467] on button "Next" at bounding box center [1009, 459] width 61 height 22
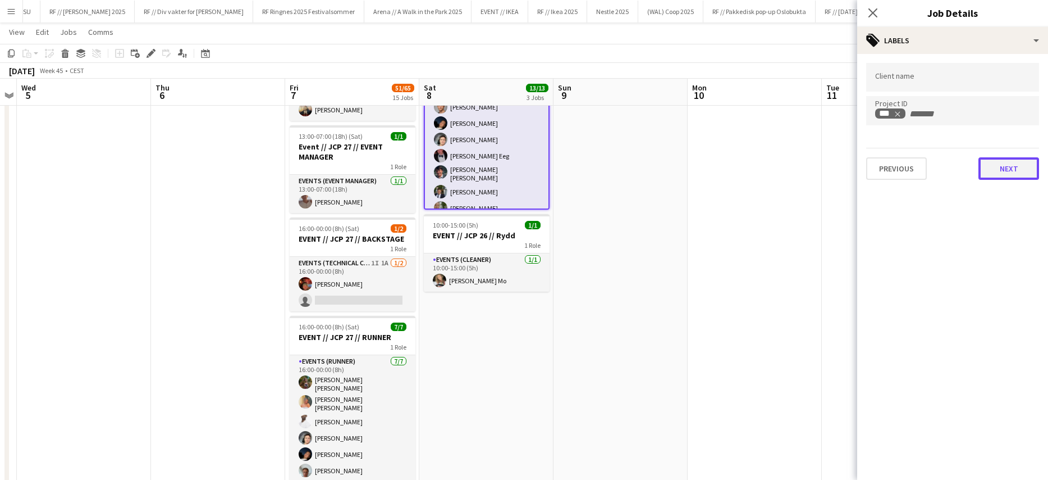
click at [1019, 172] on button "Next" at bounding box center [1009, 168] width 61 height 22
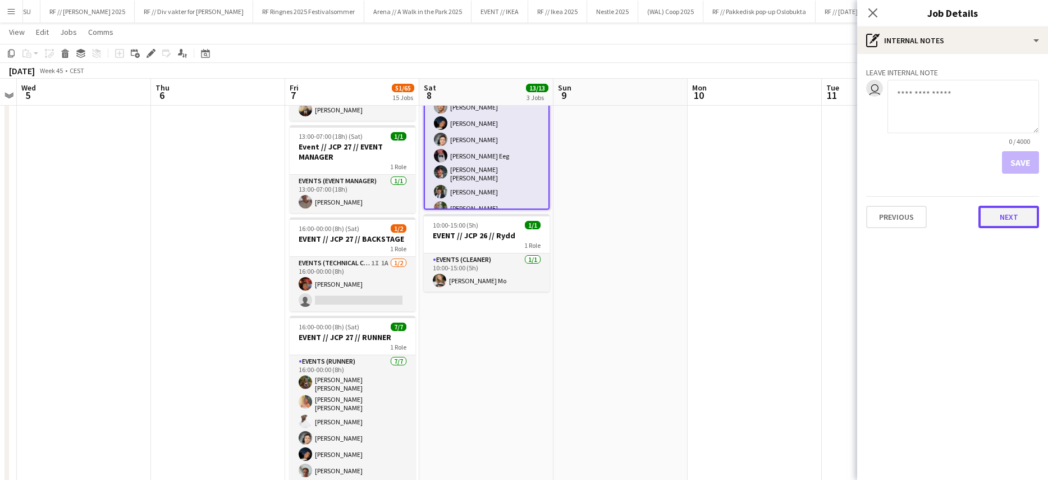
click at [1007, 217] on button "Next" at bounding box center [1009, 217] width 61 height 22
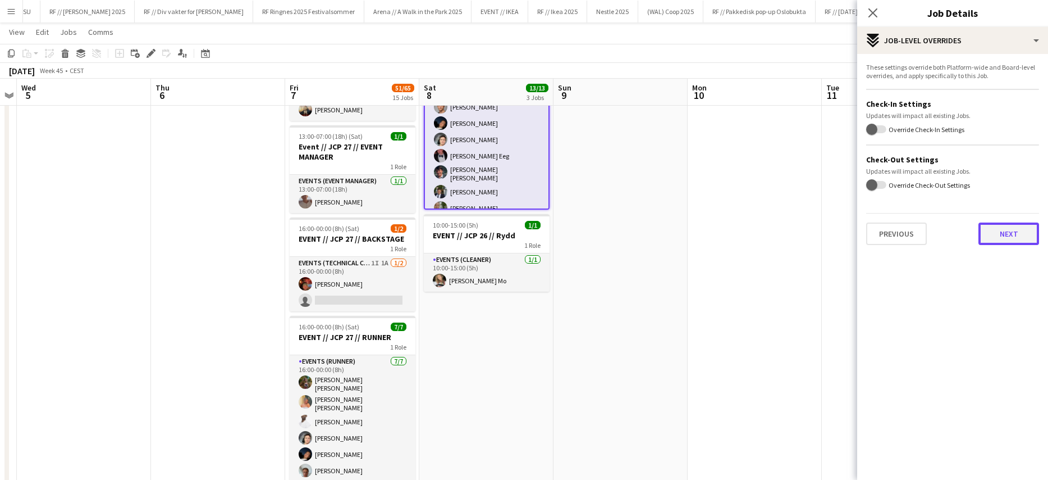
click at [997, 231] on button "Next" at bounding box center [1009, 233] width 61 height 22
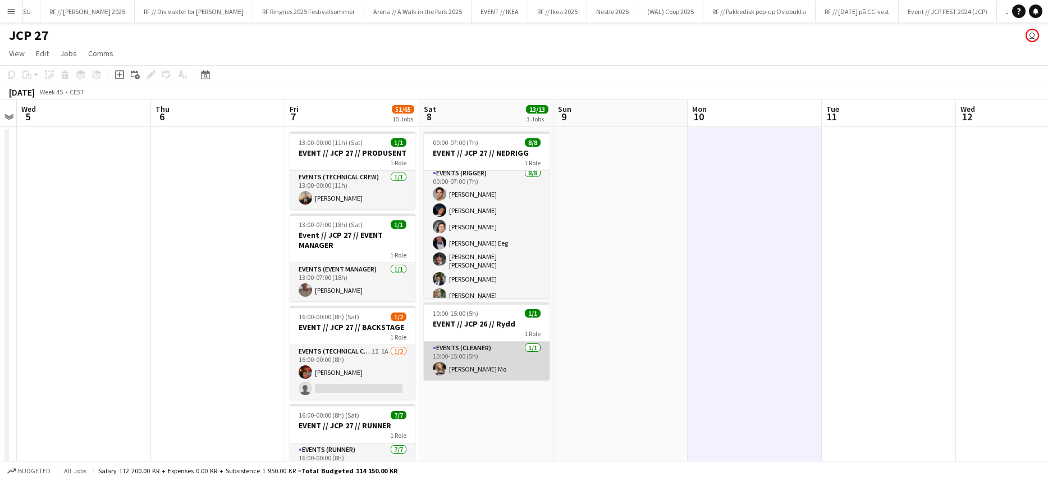
click at [452, 349] on app-card-role "Events (Cleaner) 1/1 10:00-15:00 (5h) Marte Jensen Mo" at bounding box center [487, 360] width 126 height 38
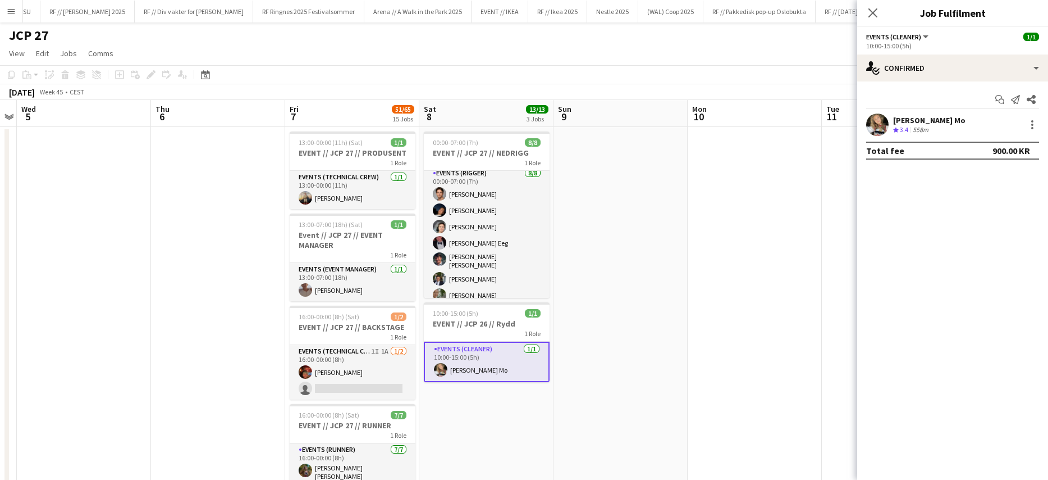
click at [874, 125] on app-user-avatar at bounding box center [877, 124] width 22 height 22
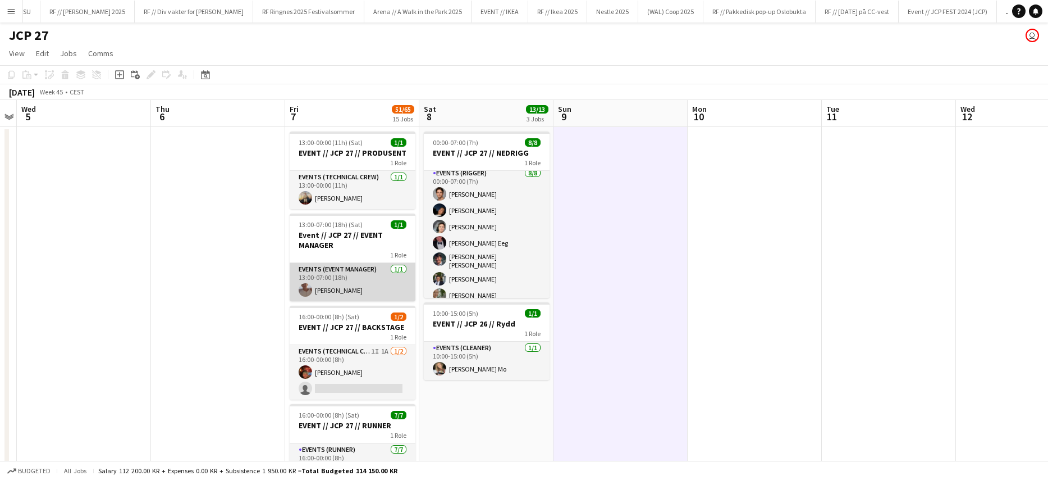
click at [327, 282] on app-card-role "Events (Event Manager) 1/1 13:00-07:00 (18h) Charlie Thomassen" at bounding box center [353, 282] width 126 height 38
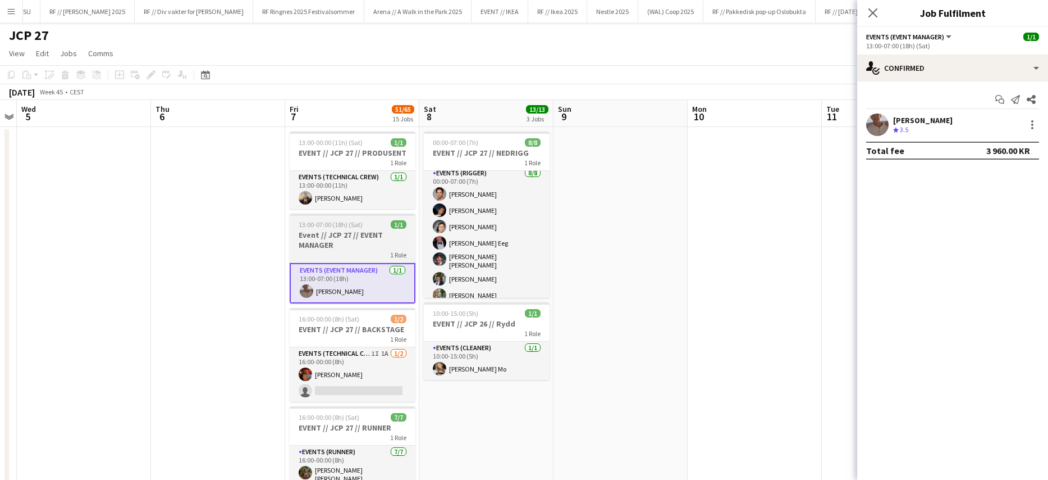
click at [321, 244] on h3 "Event // JCP 27 // EVENT MANAGER" at bounding box center [353, 240] width 126 height 20
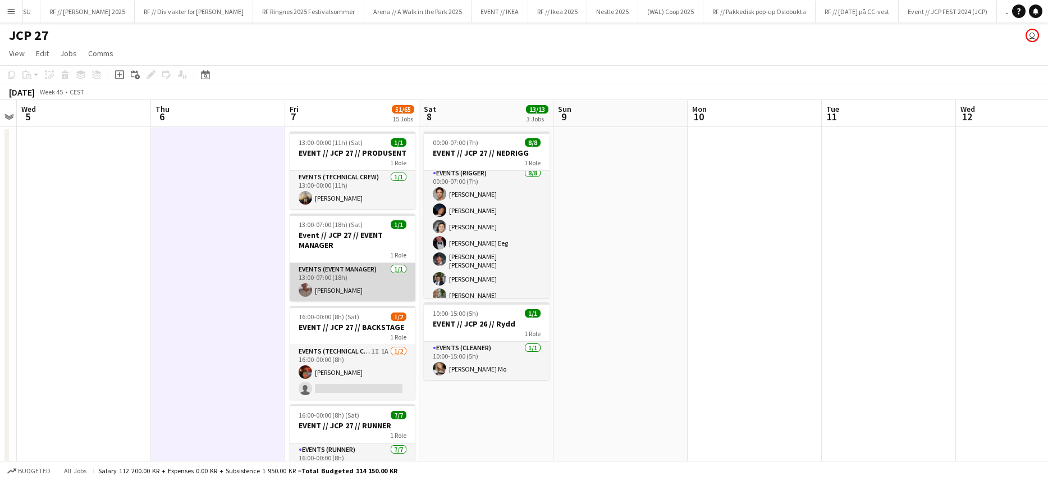
click at [363, 278] on app-card-role "Events (Event Manager) 1/1 13:00-07:00 (18h) Charlie Thomassen" at bounding box center [353, 282] width 126 height 38
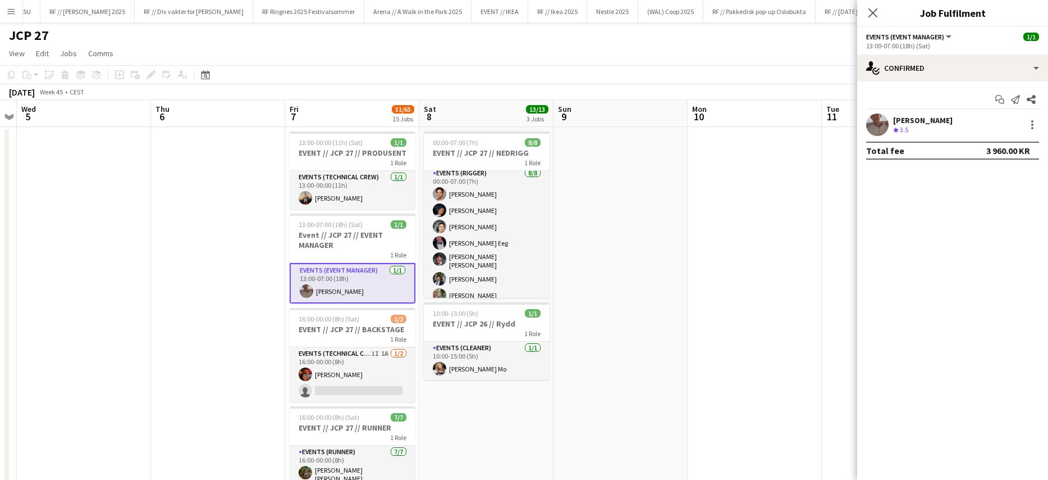
click at [883, 122] on app-user-avatar at bounding box center [877, 124] width 22 height 22
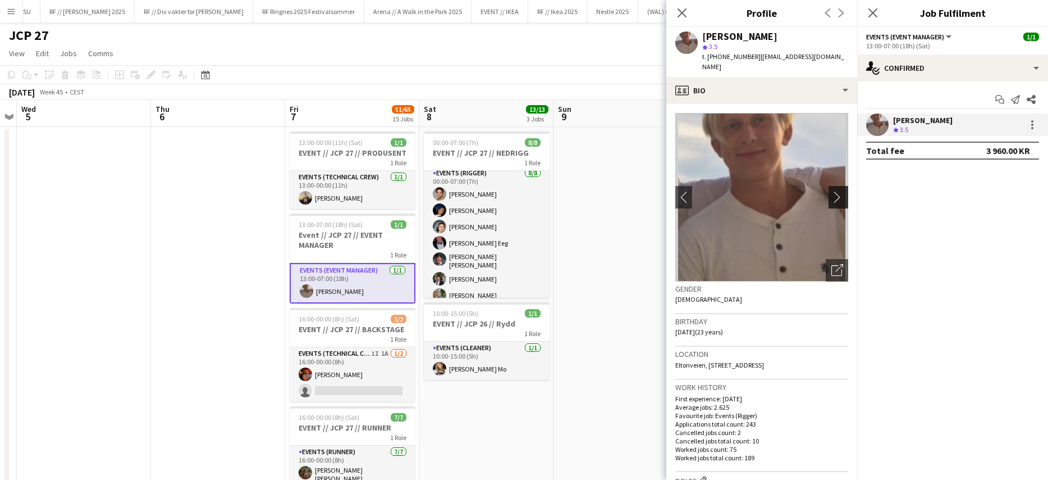
click at [832, 191] on app-icon "chevron-right" at bounding box center [840, 197] width 17 height 12
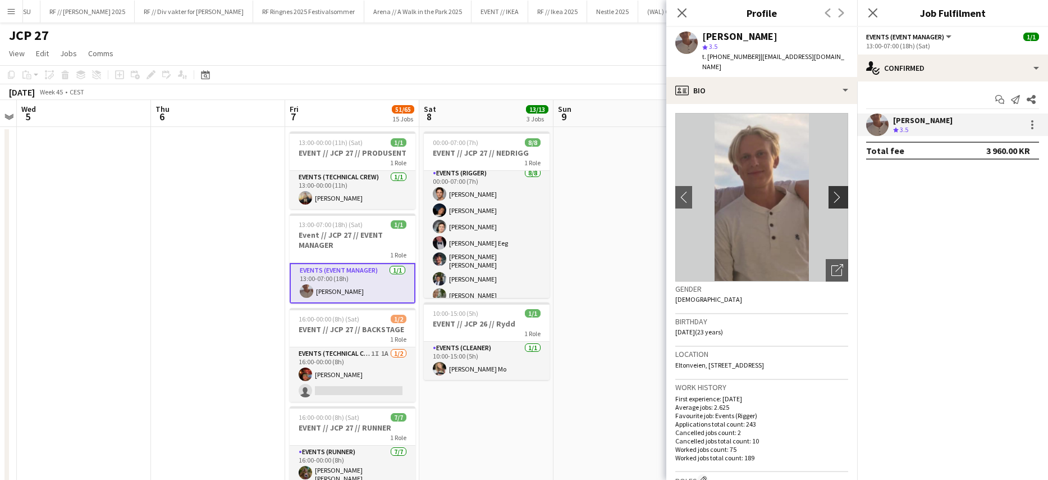
click at [832, 191] on app-icon "chevron-right" at bounding box center [840, 197] width 17 height 12
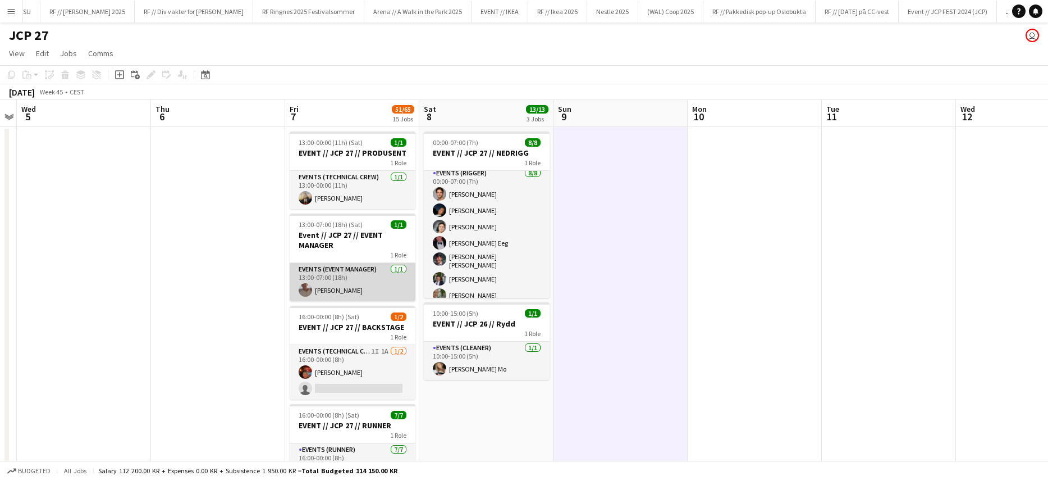
click at [340, 283] on app-card-role "Events (Event Manager) 1/1 13:00-07:00 (18h) Charlie Thomassen" at bounding box center [353, 282] width 126 height 38
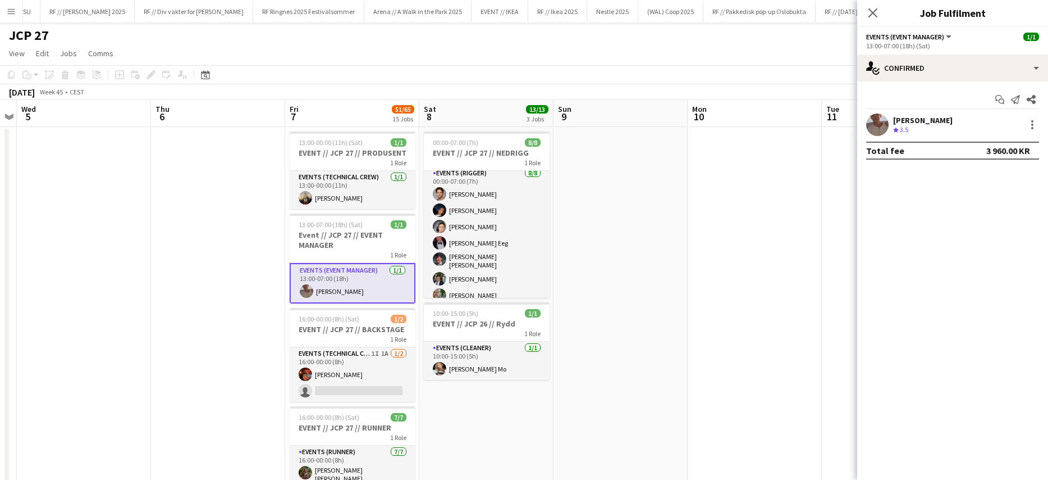
click at [311, 263] on app-card-role "Events (Event Manager) 1/1 13:00-07:00 (18h) Charlie Thomassen" at bounding box center [353, 283] width 126 height 40
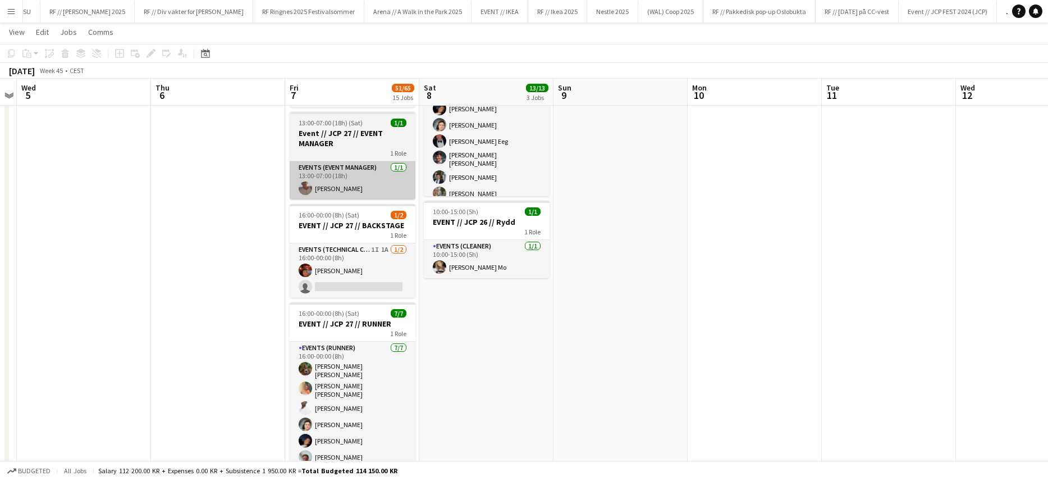
scroll to position [102, 0]
click at [341, 185] on app-card-role "Events (Event Manager) 1/1 13:00-07:00 (18h) Charlie Thomassen" at bounding box center [353, 179] width 126 height 38
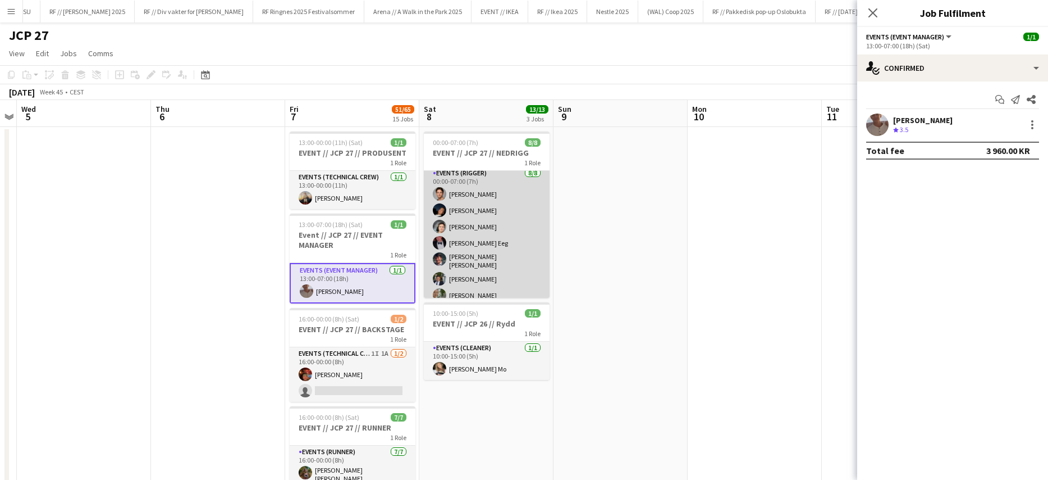
scroll to position [0, 0]
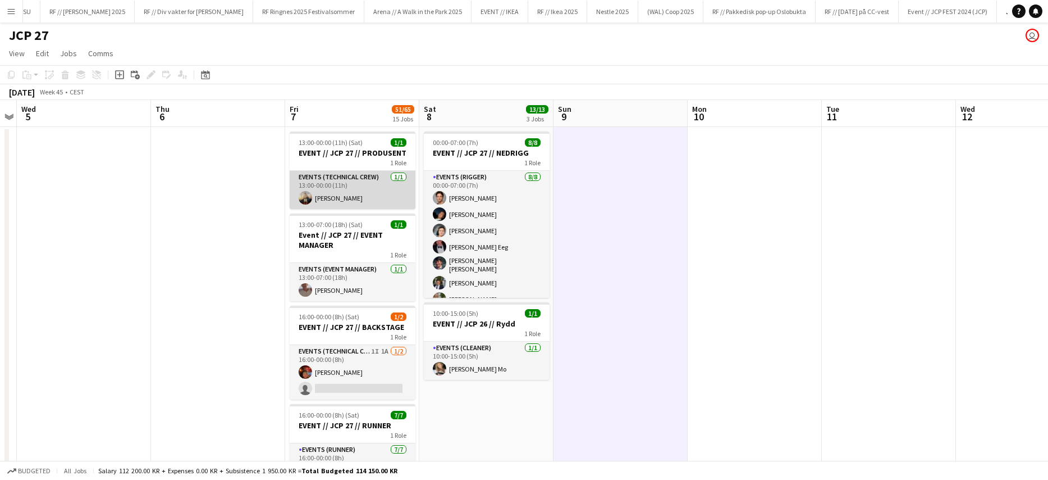
click at [353, 206] on app-card-role "Events (Technical Crew) 1/1 13:00-00:00 (11h) Christian Jensen" at bounding box center [353, 190] width 126 height 38
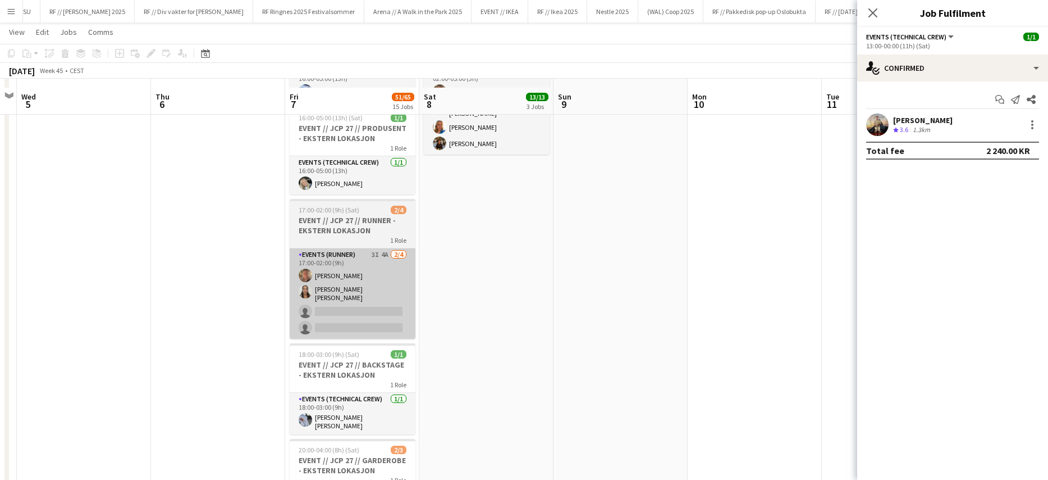
scroll to position [1397, 0]
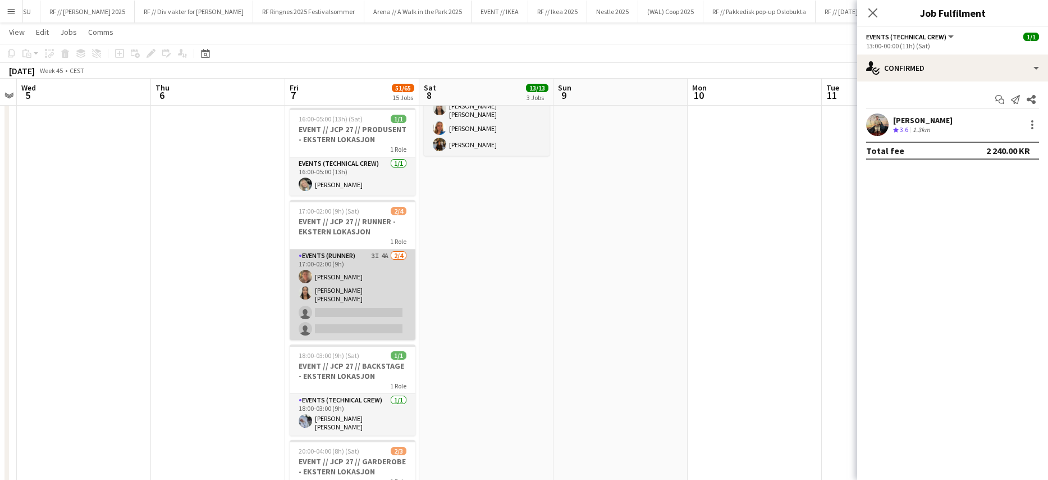
click at [312, 293] on app-user-avatar at bounding box center [305, 292] width 13 height 13
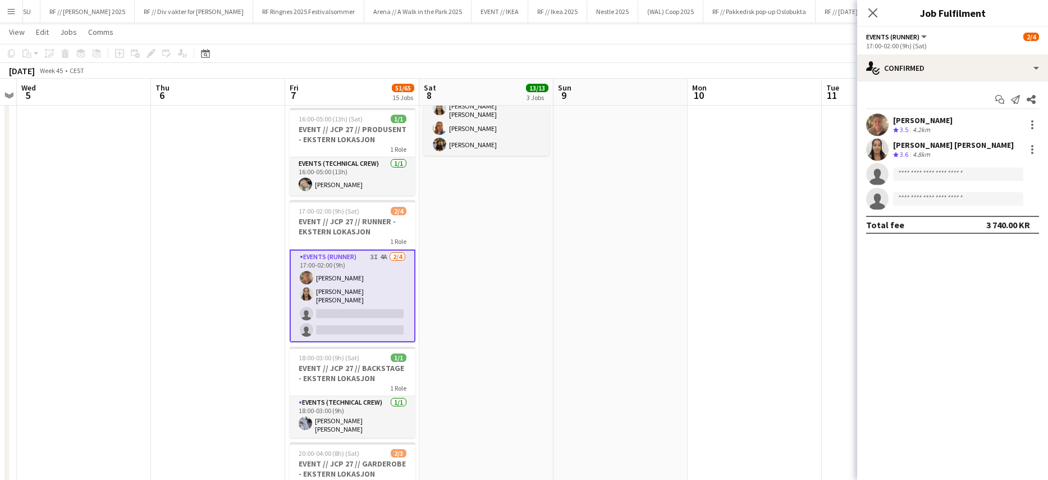
click at [879, 149] on app-user-avatar at bounding box center [877, 149] width 22 height 22
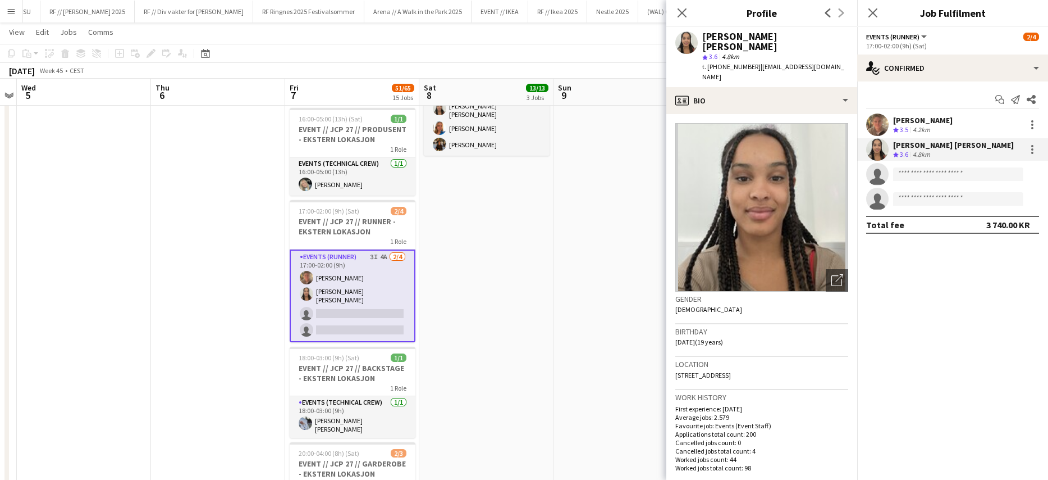
click at [877, 124] on app-user-avatar at bounding box center [877, 124] width 22 height 22
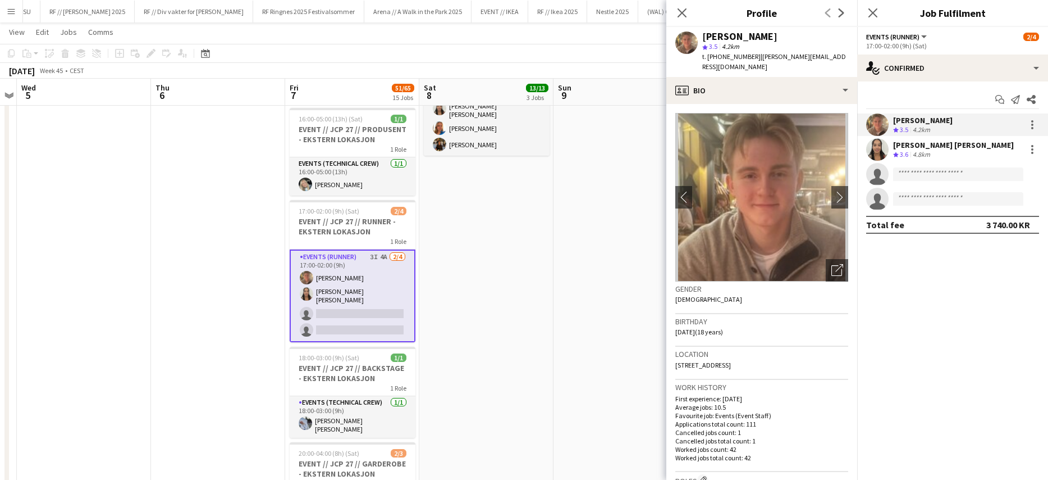
click at [557, 268] on app-date-cell at bounding box center [621, 381] width 134 height 740
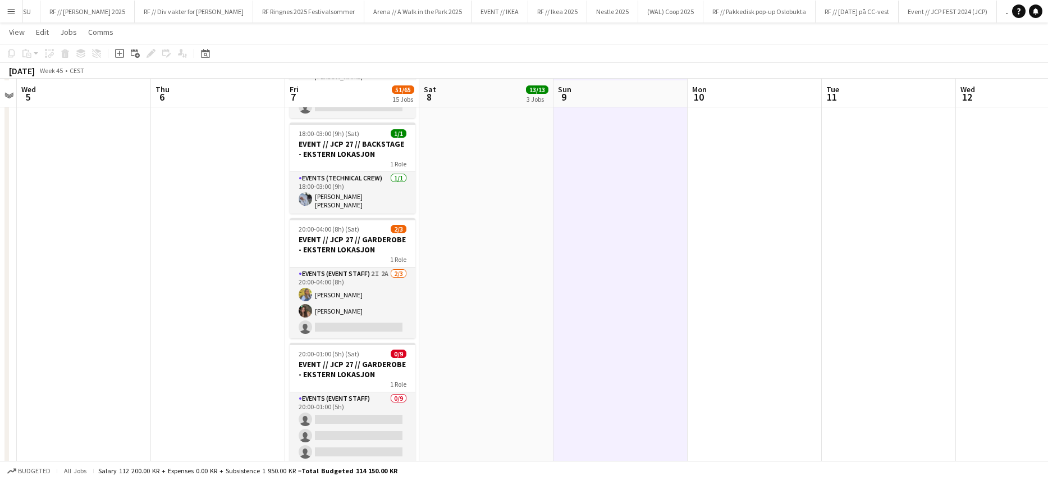
scroll to position [1620, 0]
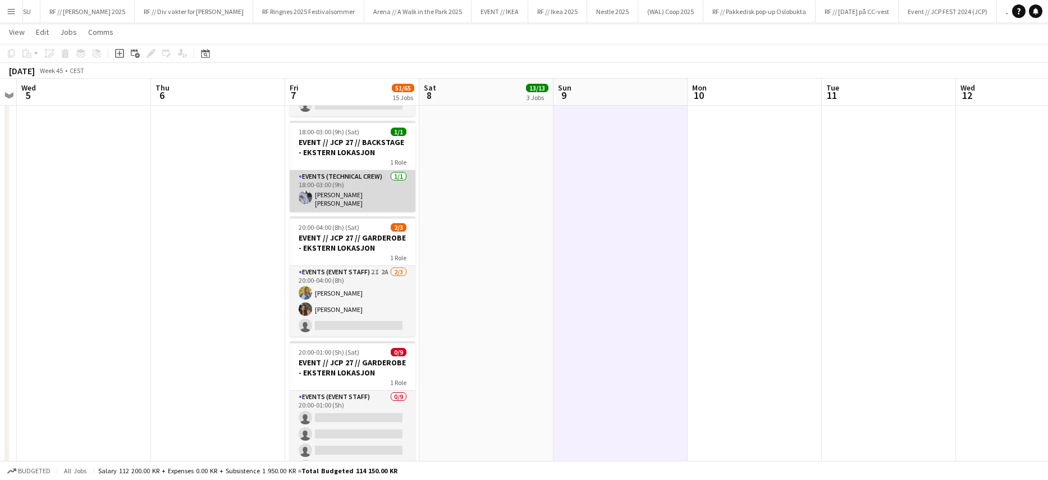
click at [317, 188] on app-card-role "Events (Technical Crew) 1/1 18:00-03:00 (9h) Marte Sofie Rossavik" at bounding box center [353, 191] width 126 height 42
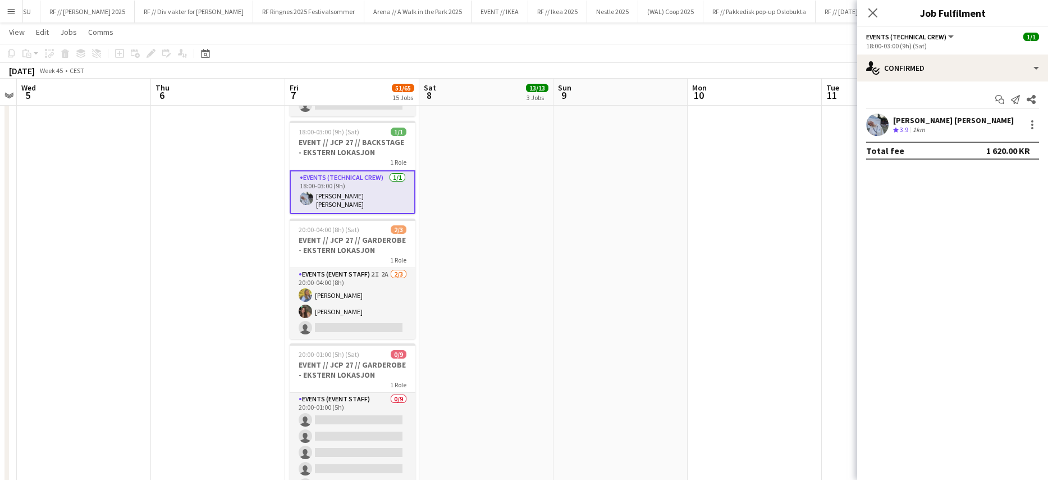
click at [885, 129] on app-user-avatar at bounding box center [877, 124] width 22 height 22
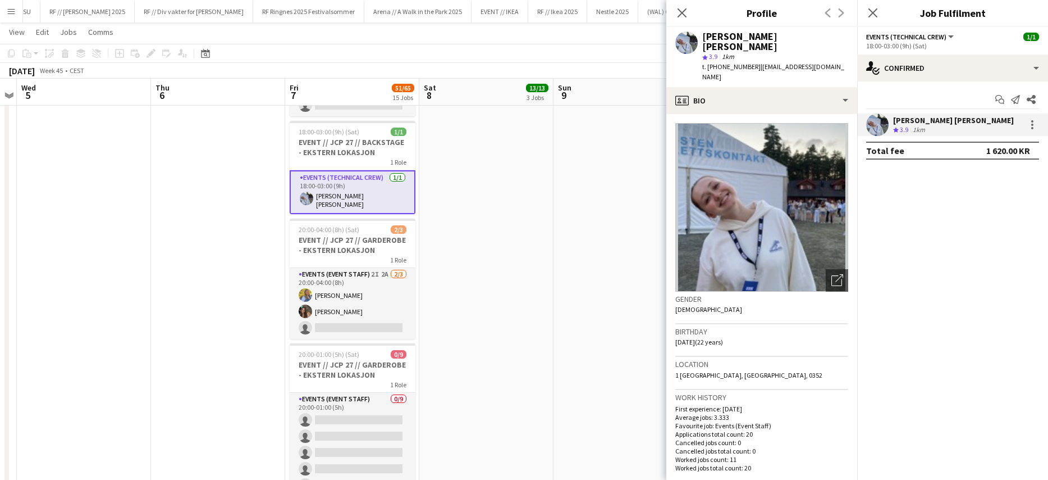
click at [481, 307] on app-date-cell "02:00-05:00 (3h) 4/4 EVENT // JCP 27 // NEDRIGG - EKSTERN LOKASJON 1 Role Event…" at bounding box center [486, 158] width 134 height 740
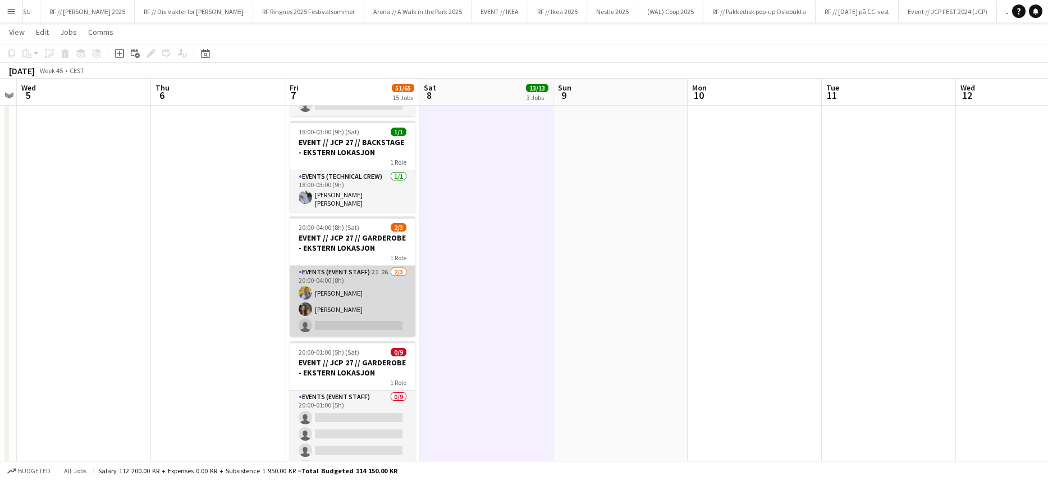
click at [307, 317] on app-card-role "Events (Event Staff) 2I 2A 2/3 20:00-04:00 (8h) Sigrid Bolstad-Aagesen Rafaela …" at bounding box center [353, 301] width 126 height 71
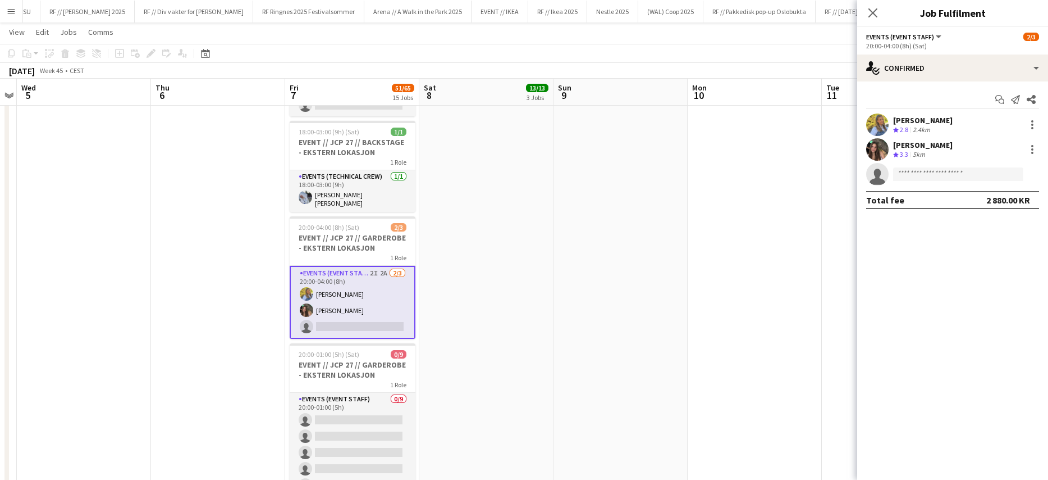
click at [883, 124] on app-user-avatar at bounding box center [877, 124] width 22 height 22
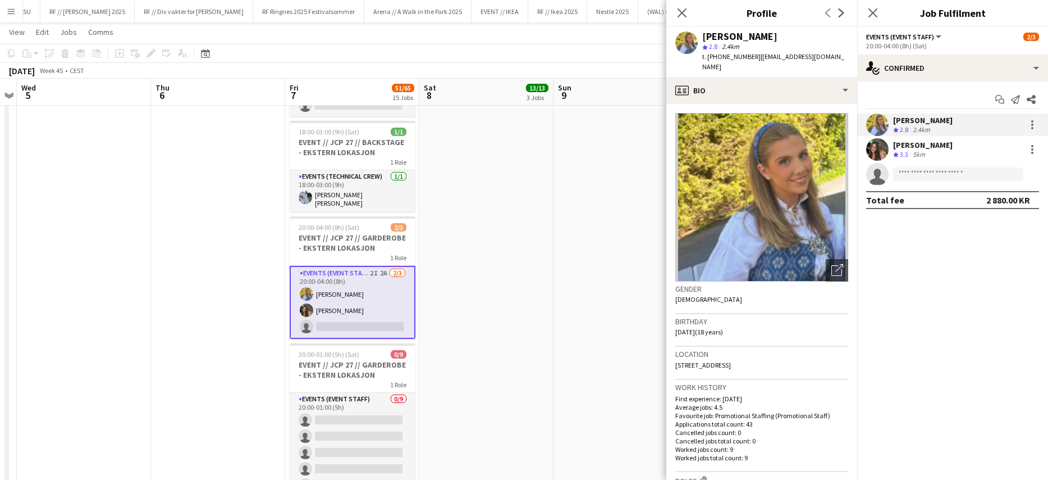
click at [577, 349] on app-date-cell at bounding box center [621, 158] width 134 height 740
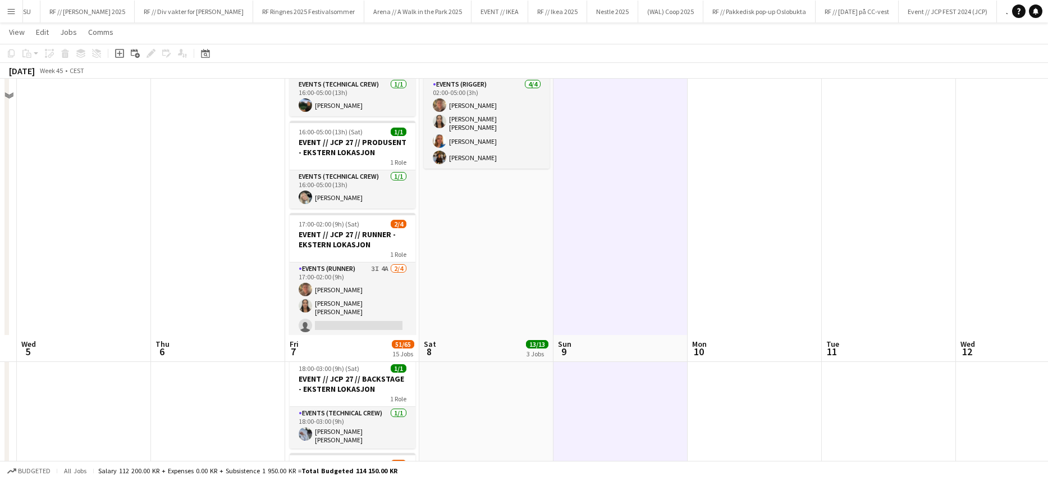
scroll to position [1687, 0]
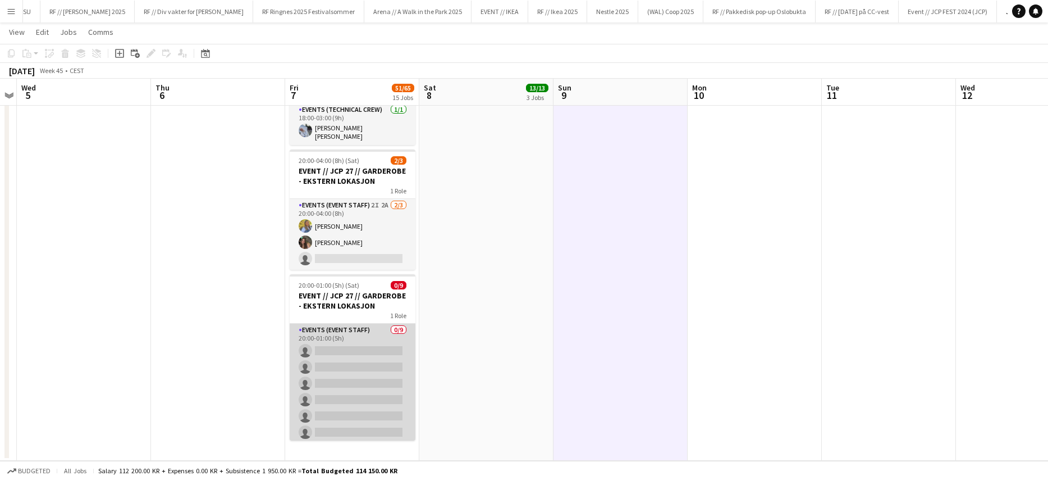
click at [358, 348] on app-card-role "Events (Event Staff) 0/9 20:00-01:00 (5h) single-neutral-actions single-neutral…" at bounding box center [353, 407] width 126 height 168
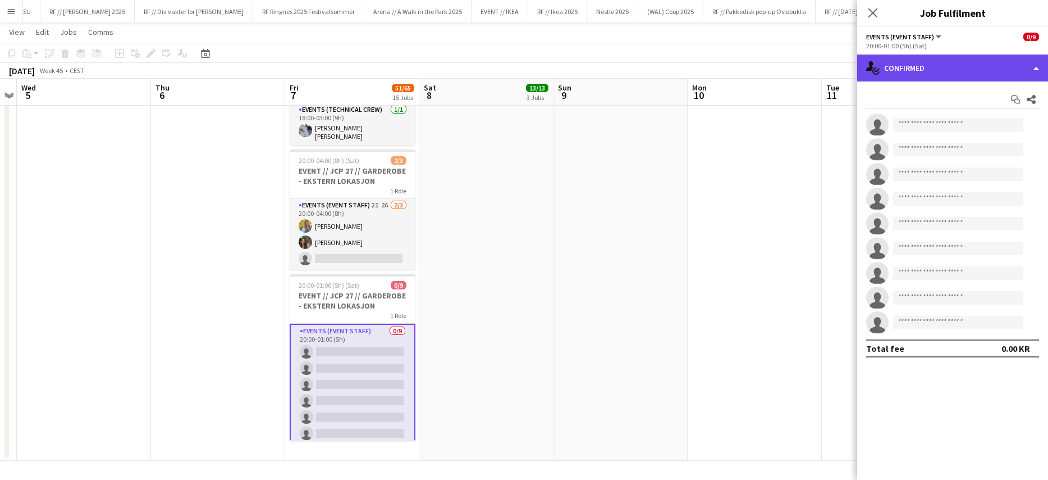
click at [954, 62] on div "single-neutral-actions-check-2 Confirmed" at bounding box center [953, 67] width 191 height 27
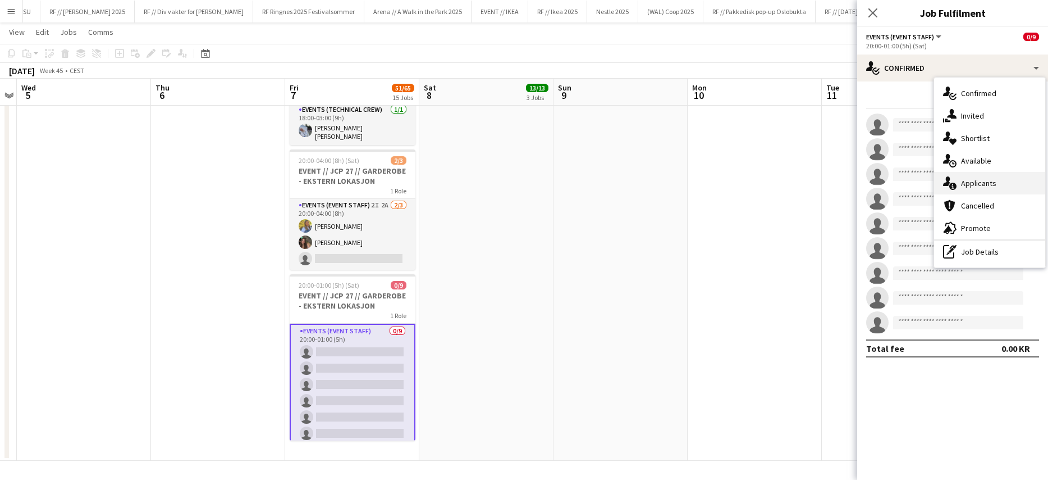
click at [981, 186] on span "Applicants" at bounding box center [978, 183] width 35 height 10
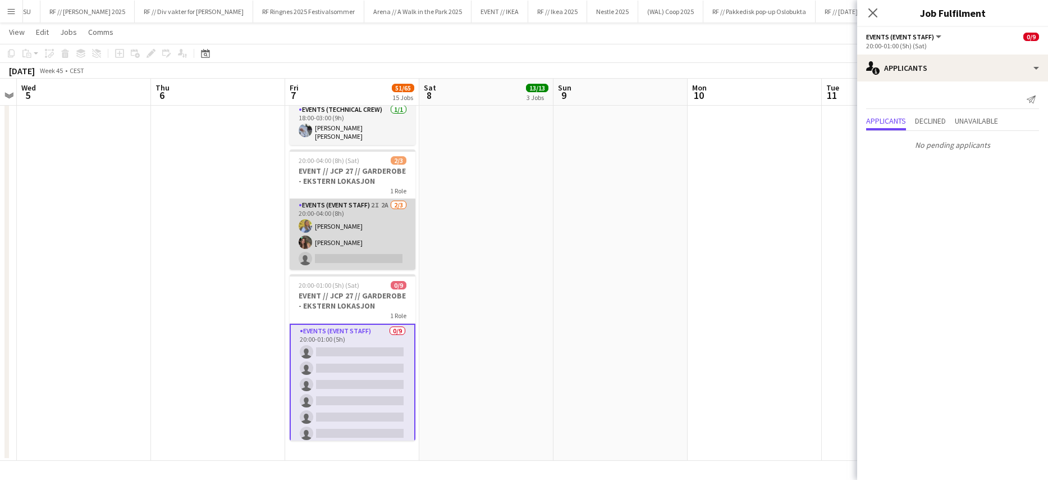
click at [390, 241] on app-card-role "Events (Event Staff) 2I 2A 2/3 20:00-04:00 (8h) Sigrid Bolstad-Aagesen Rafaela …" at bounding box center [353, 234] width 126 height 71
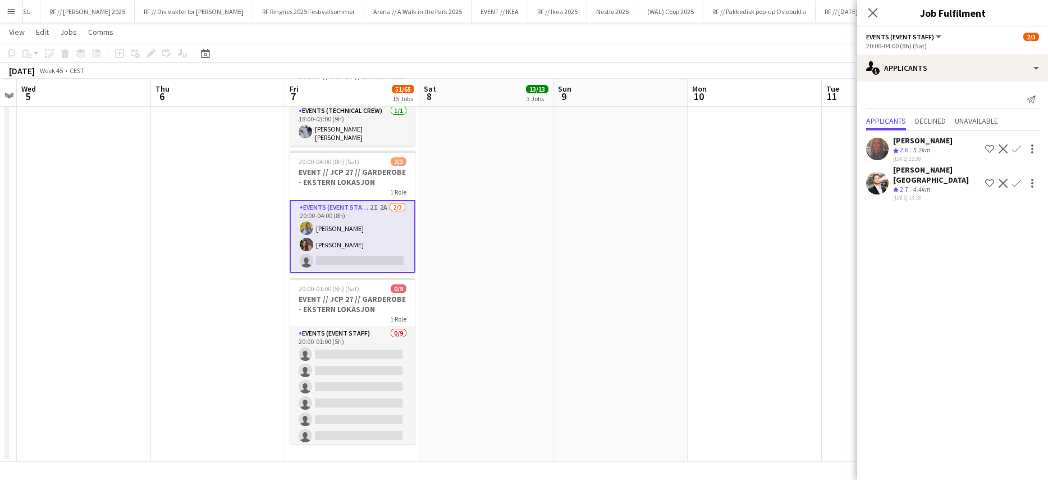
scroll to position [1685, 0]
click at [503, 229] on app-date-cell "02:00-05:00 (3h) 4/4 EVENT // JCP 27 // NEDRIGG - EKSTERN LOKASJON 1 Role Event…" at bounding box center [486, 93] width 134 height 740
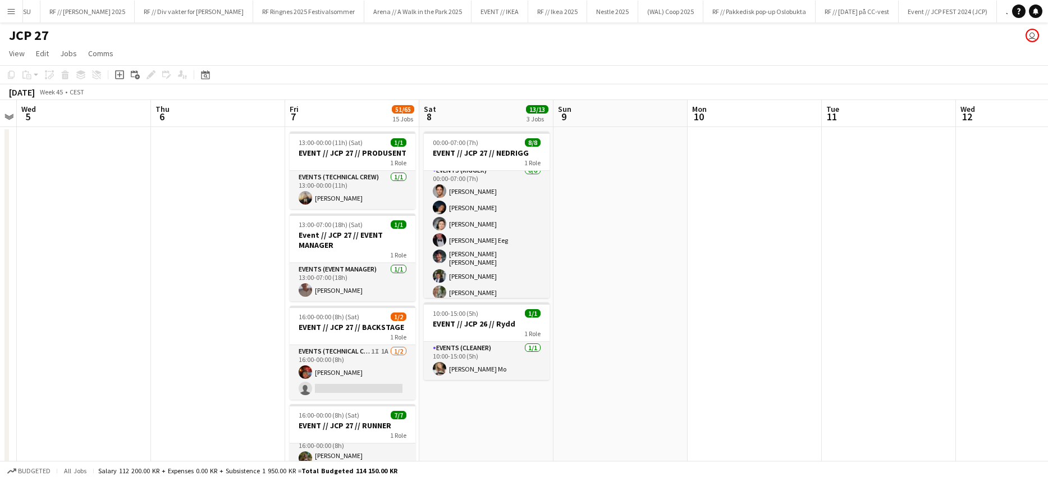
scroll to position [0, 0]
